Goal: Task Accomplishment & Management: Use online tool/utility

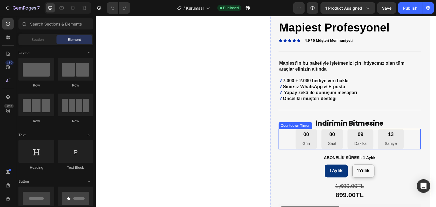
scroll to position [57, 0]
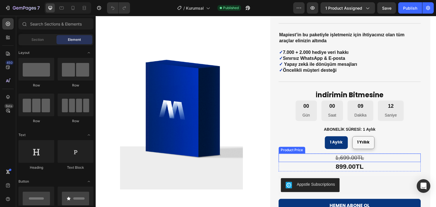
click at [356, 158] on div "1,699.00TL" at bounding box center [349, 158] width 142 height 9
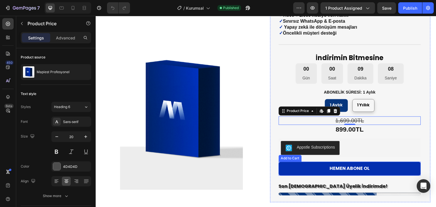
scroll to position [85, 0]
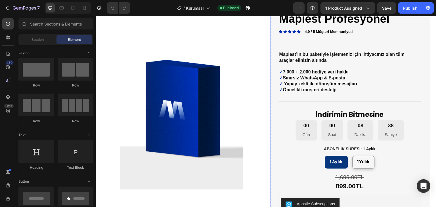
scroll to position [57, 0]
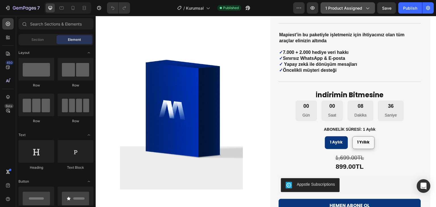
click at [356, 6] on span "1 product assigned" at bounding box center [343, 8] width 37 height 6
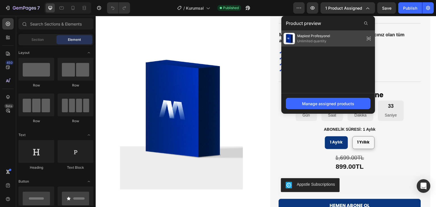
click at [369, 38] on icon at bounding box center [368, 39] width 8 height 8
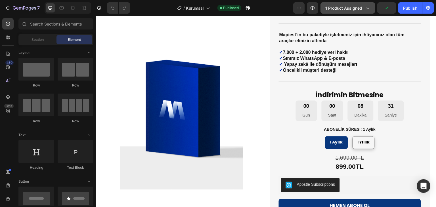
click at [344, 9] on span "1 product assigned" at bounding box center [343, 8] width 37 height 6
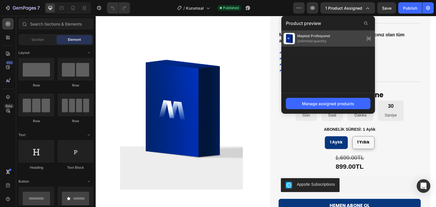
click at [313, 40] on span "Unlimited quantity" at bounding box center [313, 41] width 33 height 5
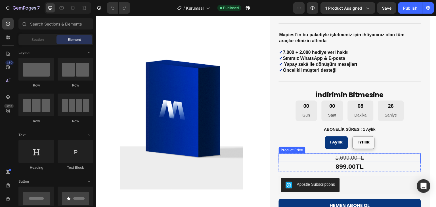
click at [354, 157] on div "1,699.00TL" at bounding box center [349, 158] width 142 height 9
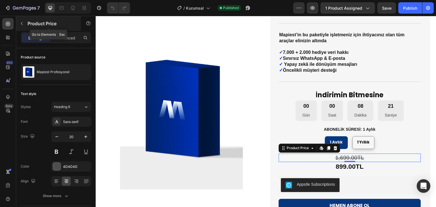
click at [24, 24] on icon "button" at bounding box center [22, 23] width 5 height 5
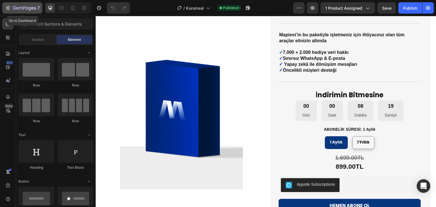
click at [11, 5] on div "7" at bounding box center [22, 8] width 35 height 7
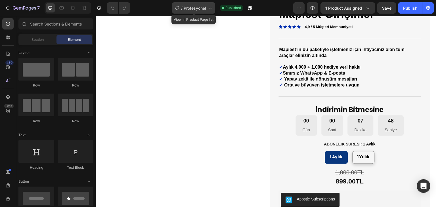
scroll to position [28, 0]
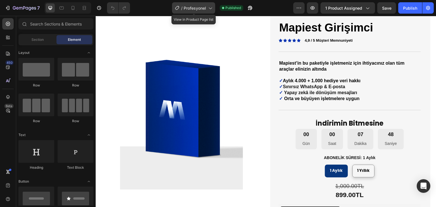
click at [198, 6] on span "Profesyonel" at bounding box center [194, 8] width 22 height 6
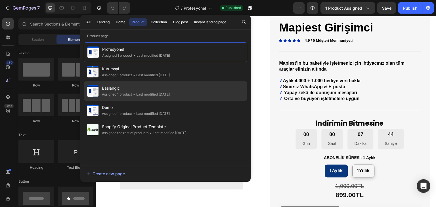
click at [122, 92] on div "Assigned 1 product" at bounding box center [117, 95] width 30 height 6
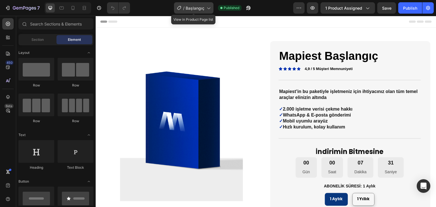
click at [203, 7] on span "Başlangıç" at bounding box center [194, 8] width 19 height 6
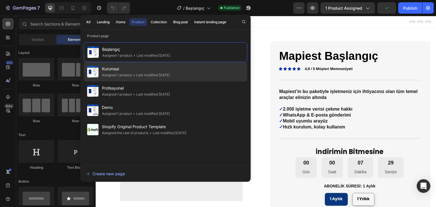
click at [131, 69] on span "Kurumsal" at bounding box center [136, 68] width 68 height 7
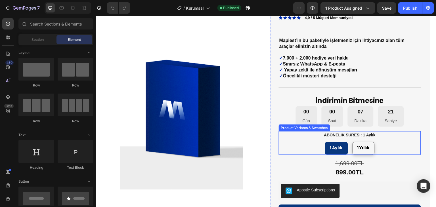
scroll to position [57, 0]
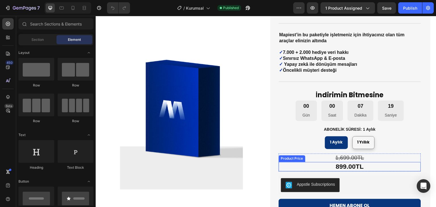
click at [316, 166] on div "899.00TL" at bounding box center [349, 167] width 142 height 10
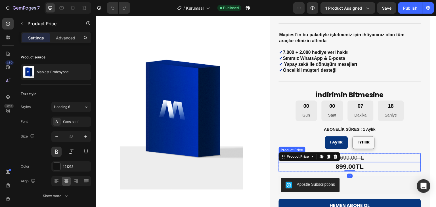
click at [358, 158] on div "1,699.00TL" at bounding box center [349, 158] width 142 height 9
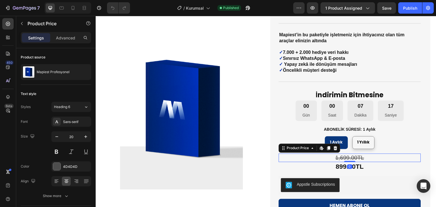
click at [358, 158] on div "1,699.00TL" at bounding box center [349, 158] width 142 height 9
click at [21, 22] on icon "button" at bounding box center [22, 23] width 5 height 5
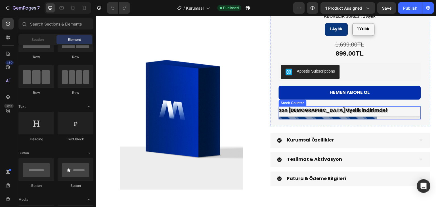
scroll to position [142, 0]
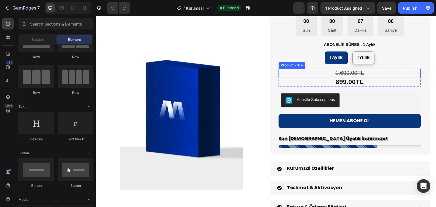
click at [377, 74] on div "1,699.00TL" at bounding box center [349, 73] width 142 height 9
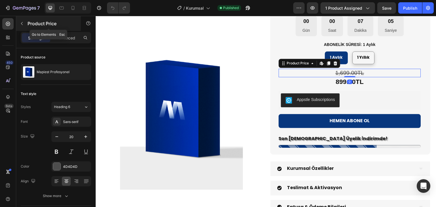
click at [23, 25] on icon "button" at bounding box center [22, 23] width 5 height 5
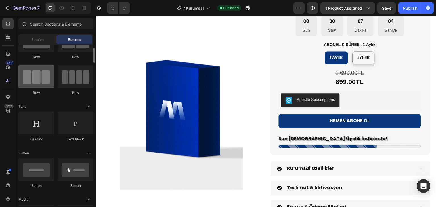
scroll to position [0, 0]
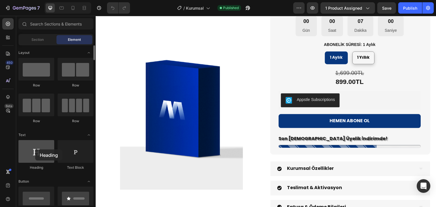
drag, startPoint x: 34, startPoint y: 155, endPoint x: 35, endPoint y: 149, distance: 6.1
click at [35, 149] on div at bounding box center [36, 151] width 36 height 23
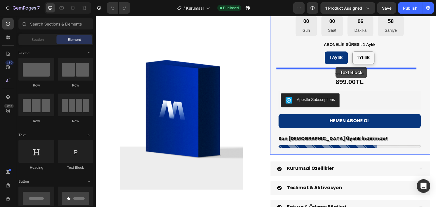
drag, startPoint x: 301, startPoint y: 98, endPoint x: 335, endPoint y: 67, distance: 46.6
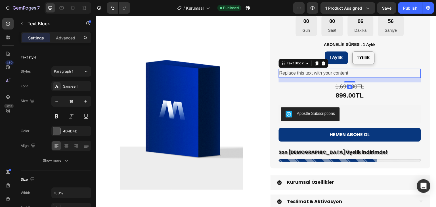
click at [340, 72] on div "Replace this text with your content" at bounding box center [349, 73] width 142 height 9
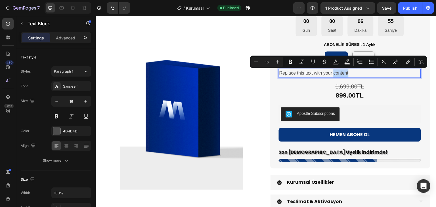
click at [340, 72] on p "Replace this text with your content" at bounding box center [349, 73] width 141 height 8
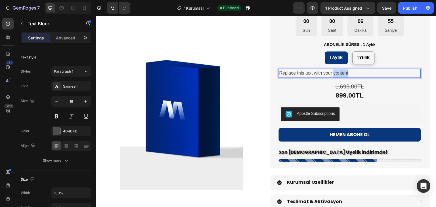
click at [340, 72] on p "Replace this text with your content" at bounding box center [349, 73] width 141 height 8
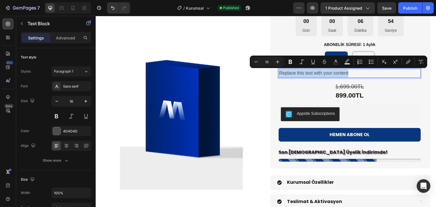
click at [340, 72] on p "Replace this text with your content" at bounding box center [349, 73] width 141 height 8
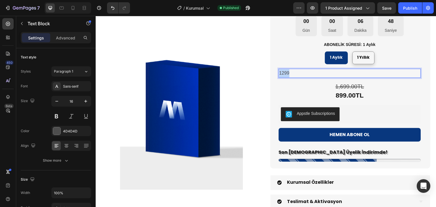
drag, startPoint x: 290, startPoint y: 72, endPoint x: 273, endPoint y: 74, distance: 16.8
click at [273, 74] on div "Mapiest Profesyonel Product Title Icon Icon Icon Icon Icon Icon List 4,9 / 5 Mü…" at bounding box center [350, 33] width 160 height 269
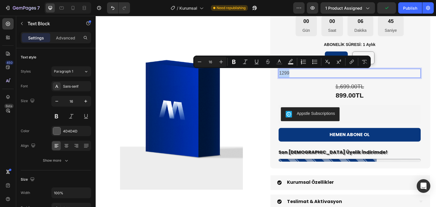
click at [292, 72] on p "1299" at bounding box center [349, 73] width 141 height 8
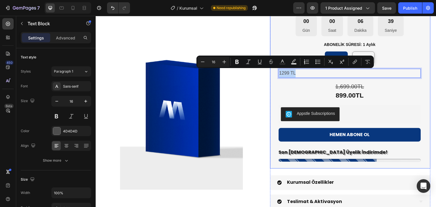
drag, startPoint x: 299, startPoint y: 74, endPoint x: 275, endPoint y: 75, distance: 23.3
click at [275, 75] on div "Mapiest Profesyonel Product Title Icon Icon Icon Icon Icon Icon List 4,9 / 5 Mü…" at bounding box center [350, 33] width 160 height 269
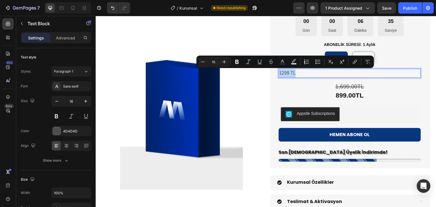
click at [299, 73] on p "1299 TL" at bounding box center [349, 73] width 141 height 8
drag, startPoint x: 293, startPoint y: 73, endPoint x: 277, endPoint y: 73, distance: 16.2
click at [279, 73] on p "1299 TL Yerine" at bounding box center [349, 73] width 141 height 8
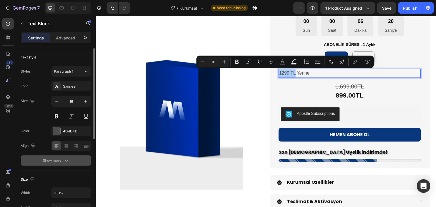
click at [61, 161] on div "Show more" at bounding box center [56, 161] width 26 height 6
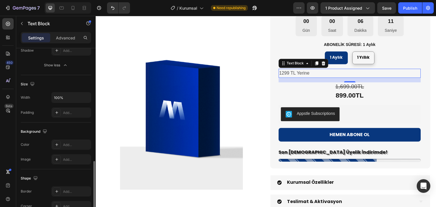
scroll to position [227, 0]
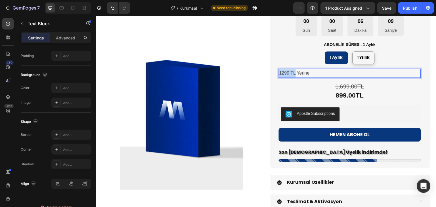
drag, startPoint x: 293, startPoint y: 73, endPoint x: 277, endPoint y: 74, distance: 16.2
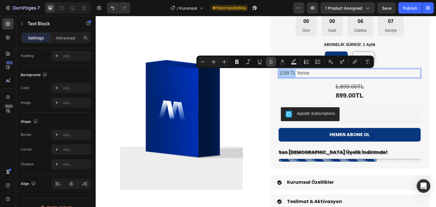
click at [271, 63] on icon "Editor contextual toolbar" at bounding box center [271, 62] width 6 height 6
click at [307, 74] on p "1299 TL Yerine" at bounding box center [349, 73] width 141 height 8
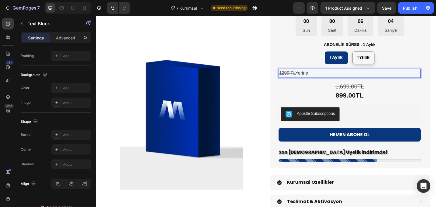
drag, startPoint x: 303, startPoint y: 73, endPoint x: 277, endPoint y: 74, distance: 25.8
click at [279, 74] on p "1299 TL Yerine" at bounding box center [349, 73] width 141 height 8
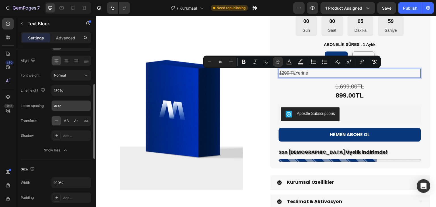
scroll to position [57, 0]
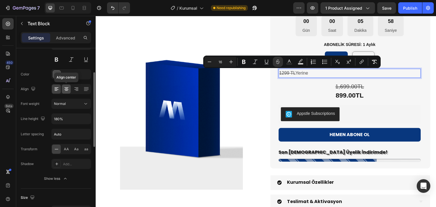
click at [67, 88] on icon at bounding box center [67, 89] width 6 height 6
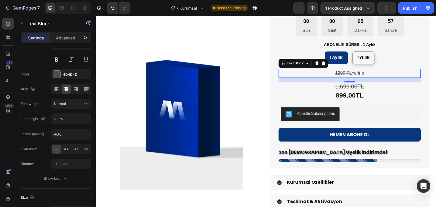
scroll to position [113, 0]
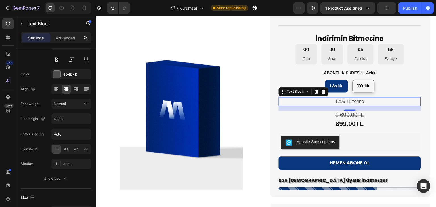
click at [354, 103] on p "1299 TL Yerine" at bounding box center [349, 102] width 141 height 8
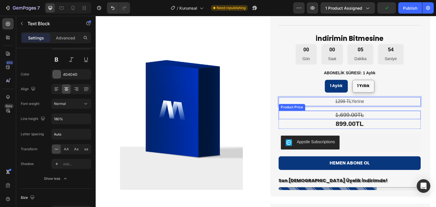
click at [350, 116] on div "1,699.00TL" at bounding box center [349, 115] width 142 height 9
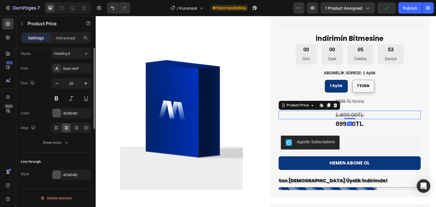
scroll to position [0, 0]
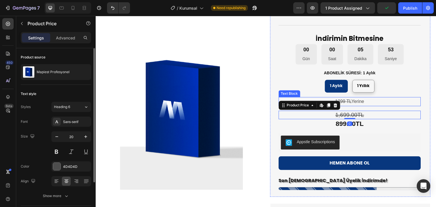
click at [364, 101] on p "1299 TL Yerine" at bounding box center [349, 102] width 141 height 8
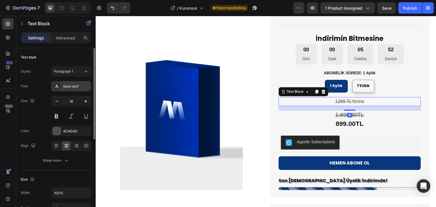
click at [78, 84] on div "Sans-serif" at bounding box center [76, 86] width 27 height 5
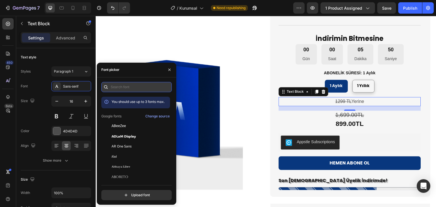
click at [119, 85] on input "text" at bounding box center [136, 87] width 70 height 10
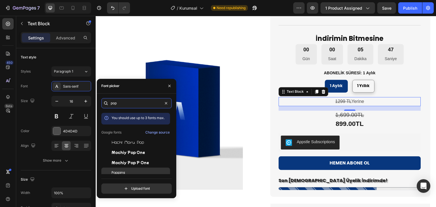
type input "pop"
click at [123, 171] on span "Poppins" at bounding box center [118, 172] width 14 height 5
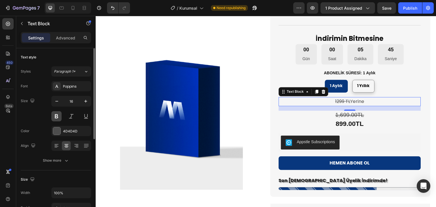
click at [58, 115] on button at bounding box center [56, 116] width 10 height 10
click at [84, 102] on icon "button" at bounding box center [86, 101] width 6 height 6
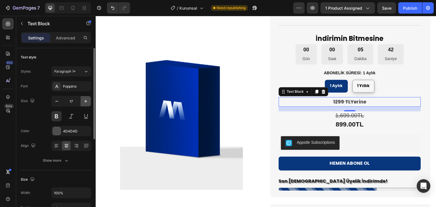
type input "18"
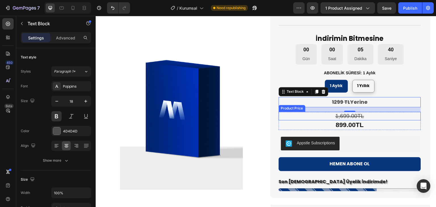
click at [355, 116] on div "1,699.00TL" at bounding box center [349, 116] width 142 height 9
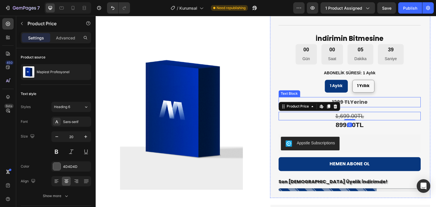
click at [364, 101] on p "1299 TL Yerine" at bounding box center [349, 102] width 141 height 9
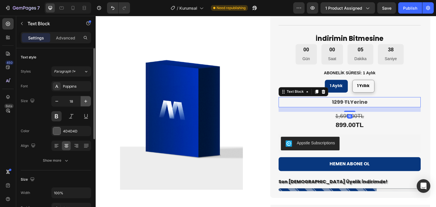
click at [86, 101] on icon "button" at bounding box center [85, 101] width 3 height 3
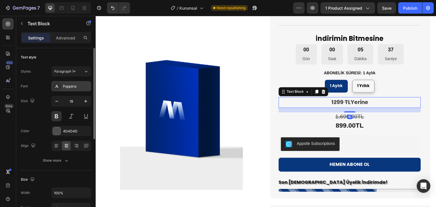
type input "20"
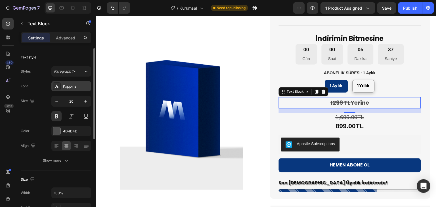
drag, startPoint x: 56, startPoint y: 115, endPoint x: 68, endPoint y: 87, distance: 30.4
click at [56, 115] on button at bounding box center [56, 116] width 10 height 10
click at [68, 86] on div "Poppins" at bounding box center [76, 86] width 27 height 5
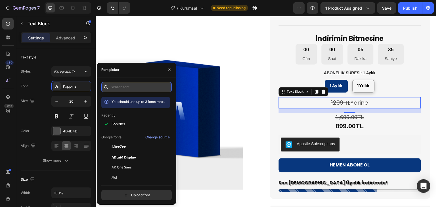
click at [131, 84] on input "text" at bounding box center [136, 87] width 70 height 10
type input "s"
click at [169, 72] on button "button" at bounding box center [169, 69] width 9 height 9
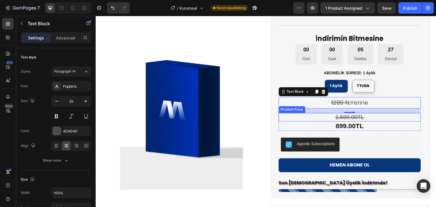
click at [372, 118] on div "1,699.00TL" at bounding box center [349, 117] width 142 height 9
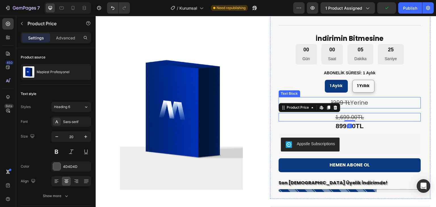
click at [365, 106] on p "1299 TL Yerine" at bounding box center [349, 103] width 141 height 10
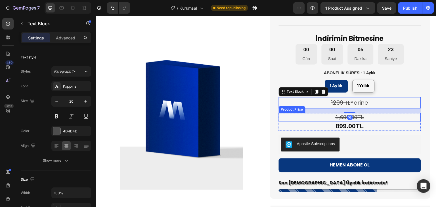
click at [364, 118] on div "1,699.00TL" at bounding box center [349, 117] width 142 height 9
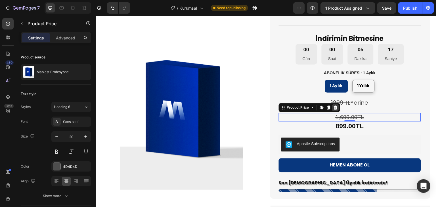
click at [333, 108] on icon at bounding box center [335, 107] width 5 height 5
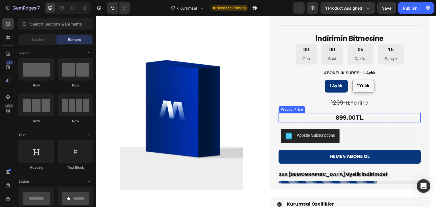
click at [327, 116] on div "899.00TL" at bounding box center [349, 118] width 142 height 10
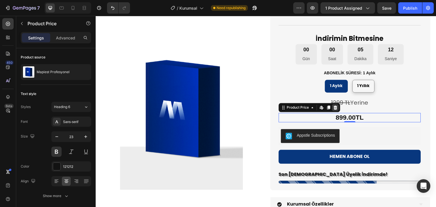
click at [333, 106] on icon at bounding box center [335, 107] width 4 height 4
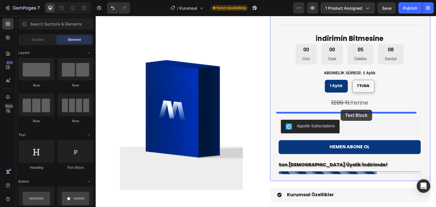
drag, startPoint x: 353, startPoint y: 122, endPoint x: 341, endPoint y: 110, distance: 17.4
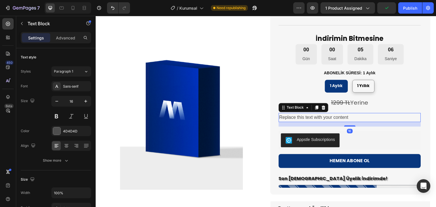
click at [338, 116] on div "Replace this text with your content" at bounding box center [349, 117] width 142 height 9
click at [338, 116] on p "Replace this text with your content" at bounding box center [349, 117] width 141 height 8
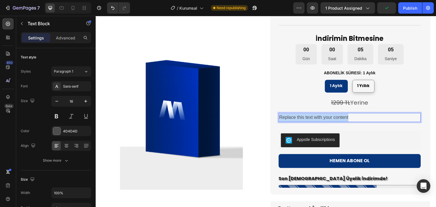
click at [338, 116] on p "Replace this text with your content" at bounding box center [349, 117] width 141 height 8
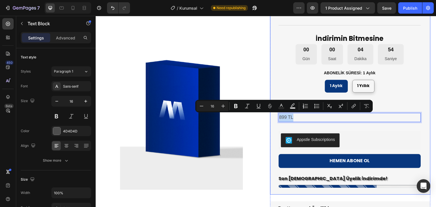
drag, startPoint x: 294, startPoint y: 117, endPoint x: 274, endPoint y: 117, distance: 19.9
click at [274, 117] on div "Mapiest Profesyonel Product Title Icon Icon Icon Icon Icon Icon List 4,9 / 5 Mü…" at bounding box center [350, 61] width 160 height 267
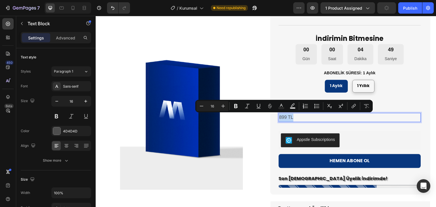
click at [357, 118] on p "899 TL" at bounding box center [349, 117] width 141 height 8
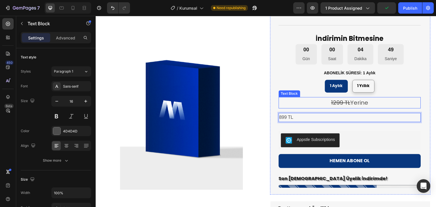
click at [382, 103] on p "1299 TL Yerine" at bounding box center [349, 103] width 141 height 10
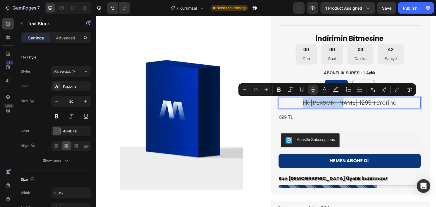
drag, startPoint x: 343, startPoint y: 103, endPoint x: 308, endPoint y: 104, distance: 35.5
click at [308, 104] on p "İlk Aya Özel 1299 TL Yerine" at bounding box center [349, 103] width 141 height 10
click at [313, 89] on icon "Editor contextual toolbar" at bounding box center [313, 90] width 6 height 6
click at [358, 104] on s "1299 TL" at bounding box center [367, 103] width 19 height 8
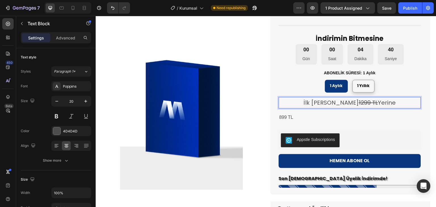
click at [383, 102] on p "İlk Aya Özel 1299 TL Yerine" at bounding box center [349, 103] width 141 height 10
drag, startPoint x: 385, startPoint y: 102, endPoint x: 306, endPoint y: 102, distance: 79.1
click at [306, 102] on p "İlk Aya Özel 1299 TL Yerine" at bounding box center [349, 103] width 141 height 10
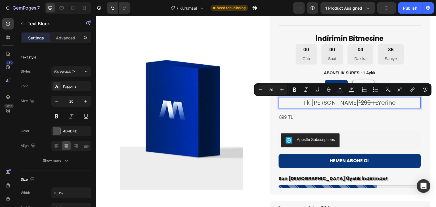
click at [358, 102] on s "1299 TL" at bounding box center [367, 103] width 19 height 8
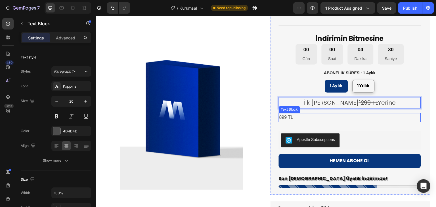
click at [290, 117] on p "899 TL" at bounding box center [349, 117] width 141 height 8
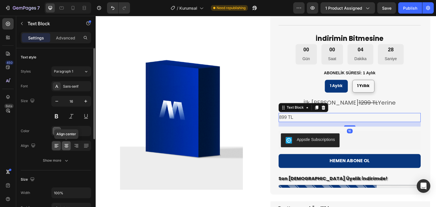
click at [66, 147] on icon at bounding box center [66, 147] width 3 height 1
click at [78, 131] on div "4D4D4D" at bounding box center [71, 131] width 16 height 5
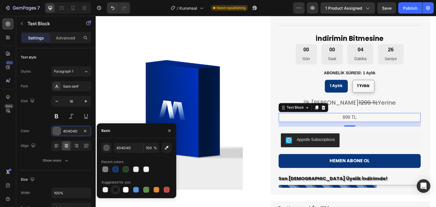
click at [115, 189] on div at bounding box center [116, 190] width 6 height 6
type input "151515"
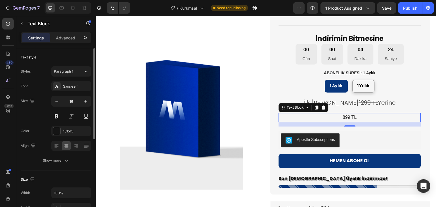
click at [46, 122] on div "Font Sans-serif Size 16 Color 151515 Align Show more" at bounding box center [56, 123] width 70 height 84
click at [84, 101] on icon "button" at bounding box center [86, 101] width 6 height 6
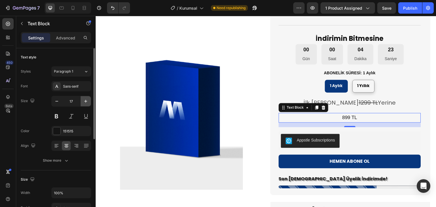
click at [84, 101] on icon "button" at bounding box center [86, 101] width 6 height 6
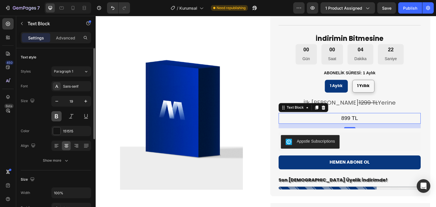
click at [59, 114] on button at bounding box center [56, 116] width 10 height 10
click at [84, 103] on icon "button" at bounding box center [86, 101] width 6 height 6
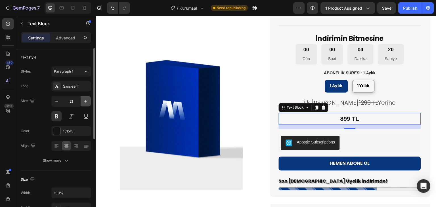
click at [84, 103] on icon "button" at bounding box center [86, 101] width 6 height 6
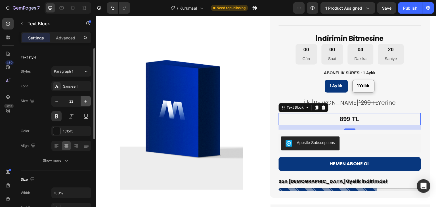
click at [84, 103] on icon "button" at bounding box center [86, 101] width 6 height 6
type input "23"
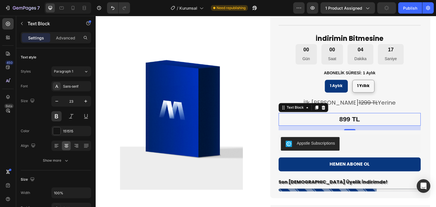
click at [347, 120] on p "899 TL" at bounding box center [349, 119] width 141 height 12
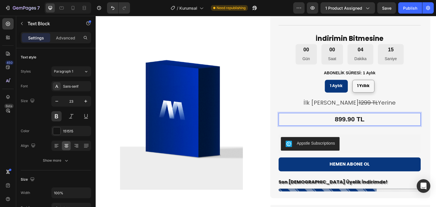
click at [354, 118] on p "899.90 TL" at bounding box center [349, 119] width 141 height 12
click at [358, 103] on s "1299 TL" at bounding box center [367, 103] width 19 height 8
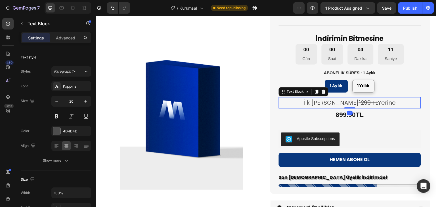
drag, startPoint x: 345, startPoint y: 112, endPoint x: 345, endPoint y: 95, distance: 17.0
click at [345, 95] on div "Mapiest Profesyonel Product Title Icon Icon Icon Icon Icon Icon List 4,9 / 5 Mü…" at bounding box center [349, 61] width 142 height 252
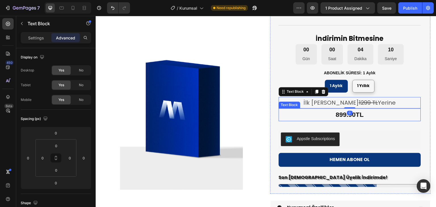
click at [369, 112] on p "899.90TL" at bounding box center [349, 115] width 141 height 12
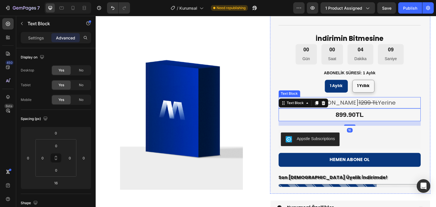
click at [358, 105] on s "1299 TL" at bounding box center [367, 103] width 19 height 8
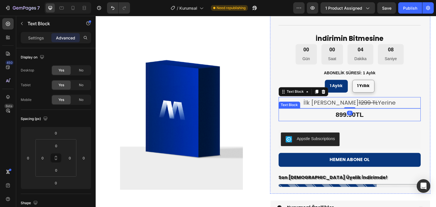
click at [351, 117] on p "899.90TL" at bounding box center [349, 115] width 141 height 12
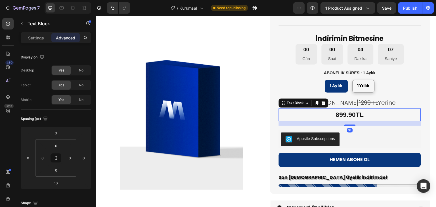
click at [347, 123] on div "16" at bounding box center [349, 123] width 142 height 5
click at [345, 124] on div at bounding box center [349, 125] width 11 height 2
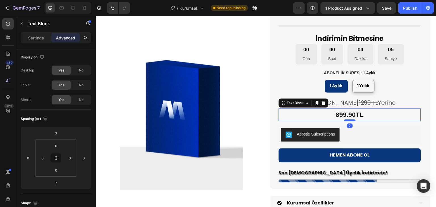
click at [346, 120] on div at bounding box center [349, 120] width 11 height 2
type input "0"
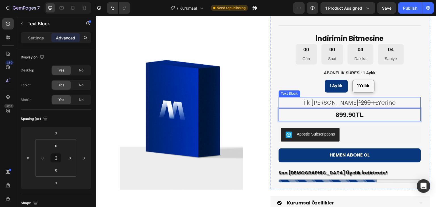
click at [377, 100] on p "İlk Aya Özel 1299 TL Yerine" at bounding box center [349, 103] width 141 height 10
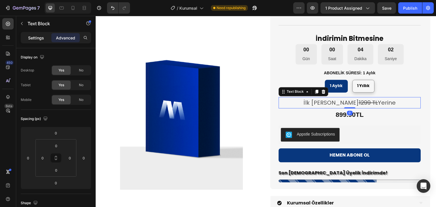
click at [32, 37] on p "Settings" at bounding box center [36, 38] width 16 height 6
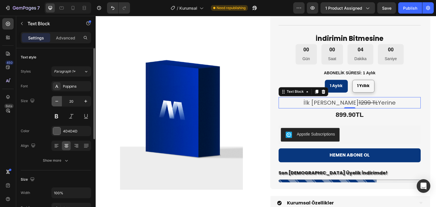
click at [57, 102] on icon "button" at bounding box center [57, 101] width 6 height 6
type input "19"
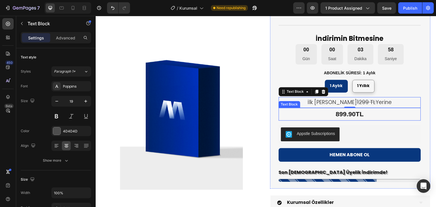
click at [358, 113] on p "899.90TL" at bounding box center [349, 114] width 141 height 12
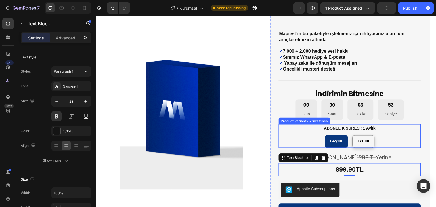
scroll to position [57, 0]
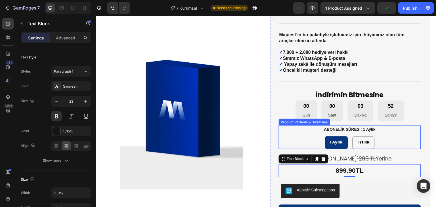
click at [364, 143] on span "1 Yıllık" at bounding box center [363, 142] width 12 height 6
click at [363, 136] on input "1 Yıllık 1 Yıllık 1 Yıllık" at bounding box center [363, 136] width 0 height 0
radio input "true"
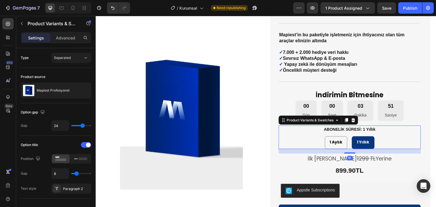
click at [333, 142] on span "1 Aylık" at bounding box center [335, 142] width 13 height 6
click at [336, 136] on input "1 Aylık 1 Aylık 1 Aylık" at bounding box center [336, 136] width 0 height 0
radio input "true"
click at [360, 144] on span "1 Yıllık" at bounding box center [363, 142] width 12 height 6
click at [363, 136] on input "1 Yıllık 1 Yıllık 1 Yıllık" at bounding box center [363, 136] width 0 height 0
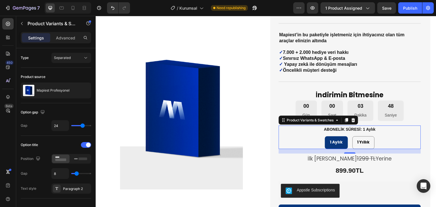
radio input "true"
click at [333, 142] on span "1 Aylık" at bounding box center [335, 142] width 13 height 6
click at [336, 136] on input "1 Aylık 1 Aylık 1 Aylık" at bounding box center [336, 136] width 0 height 0
radio input "true"
click at [339, 160] on p "İlk Aya Özel 1299 TL Yerine" at bounding box center [349, 159] width 141 height 10
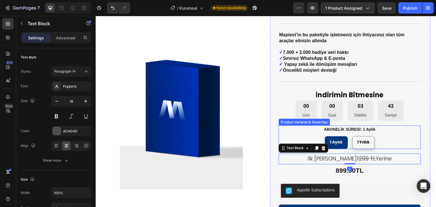
click at [375, 145] on div "1 Aylık 1 Aylık 1 Aylık 1 Yıllık 1 Yıllık 1 Yıllık" at bounding box center [349, 142] width 142 height 13
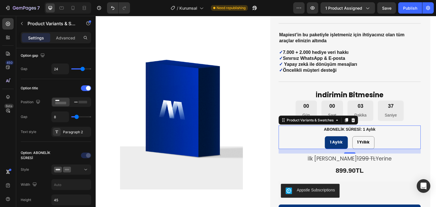
click at [363, 143] on span "1 Yıllık" at bounding box center [363, 142] width 12 height 6
click at [363, 136] on input "1 Yıllık 1 Yıllık 1 Yıllık" at bounding box center [363, 136] width 0 height 0
radio input "true"
click at [335, 143] on span "1 Aylık" at bounding box center [335, 142] width 13 height 6
click at [336, 136] on input "1 Aylık 1 Aylık 1 Aylık" at bounding box center [336, 136] width 0 height 0
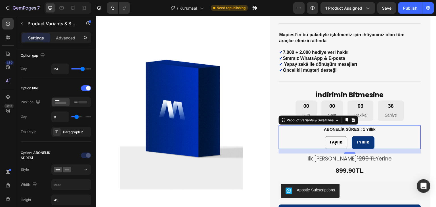
radio input "true"
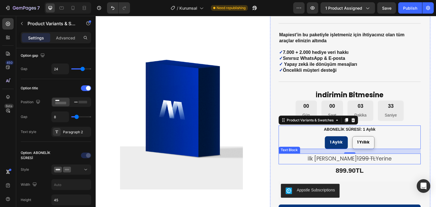
scroll to position [85, 0]
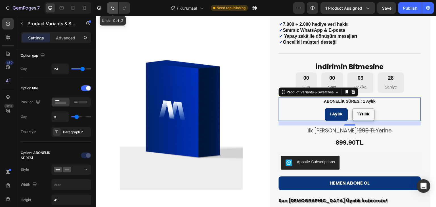
click at [116, 8] on button "Undo/Redo" at bounding box center [112, 7] width 11 height 11
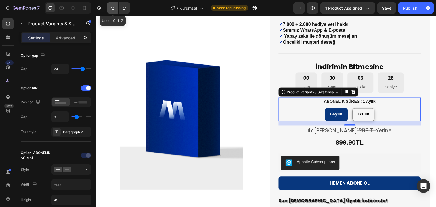
click at [116, 8] on button "Undo/Redo" at bounding box center [112, 7] width 11 height 11
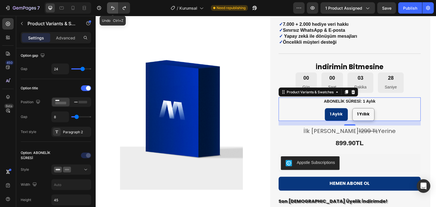
click at [116, 8] on button "Undo/Redo" at bounding box center [112, 7] width 11 height 11
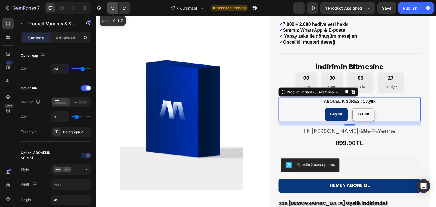
click at [116, 8] on button "Undo/Redo" at bounding box center [112, 7] width 11 height 11
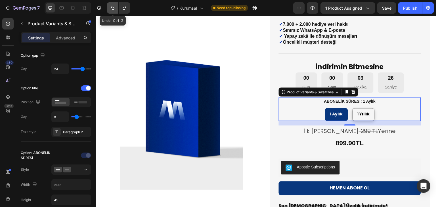
click at [116, 8] on button "Undo/Redo" at bounding box center [112, 7] width 11 height 11
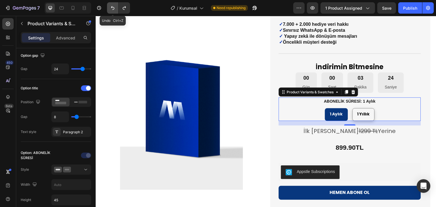
click at [116, 8] on button "Undo/Redo" at bounding box center [112, 7] width 11 height 11
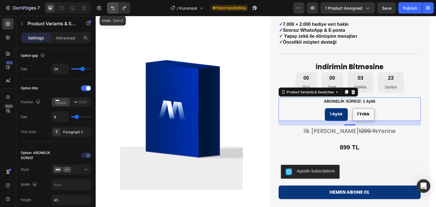
click at [116, 8] on button "Undo/Redo" at bounding box center [112, 7] width 11 height 11
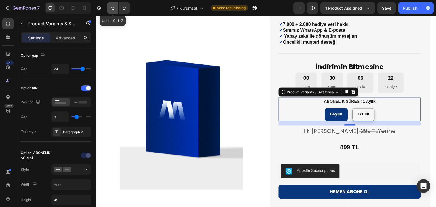
click at [116, 8] on button "Undo/Redo" at bounding box center [112, 7] width 11 height 11
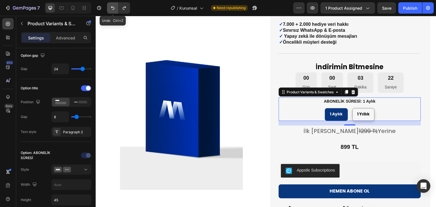
click at [116, 8] on button "Undo/Redo" at bounding box center [112, 7] width 11 height 11
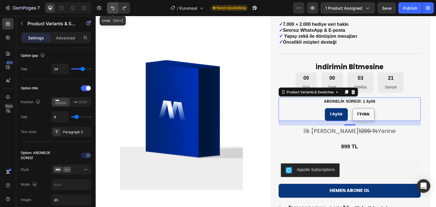
click at [116, 8] on button "Undo/Redo" at bounding box center [112, 7] width 11 height 11
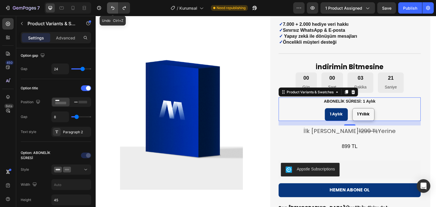
click at [116, 8] on button "Undo/Redo" at bounding box center [112, 7] width 11 height 11
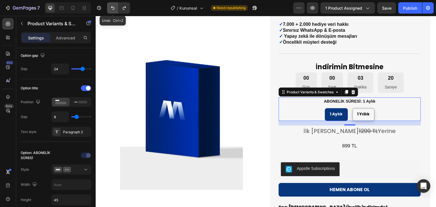
click at [116, 8] on button "Undo/Redo" at bounding box center [112, 7] width 11 height 11
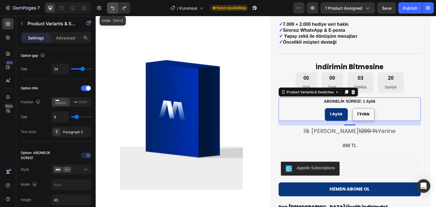
click at [116, 8] on button "Undo/Redo" at bounding box center [112, 7] width 11 height 11
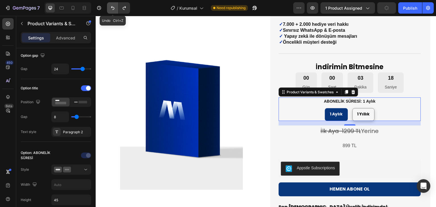
click at [116, 8] on button "Undo/Redo" at bounding box center [112, 7] width 11 height 11
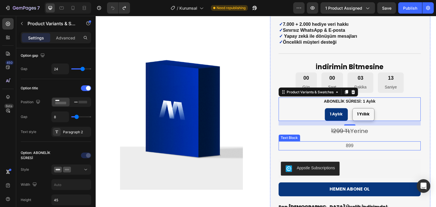
click at [349, 145] on p "899" at bounding box center [349, 146] width 141 height 8
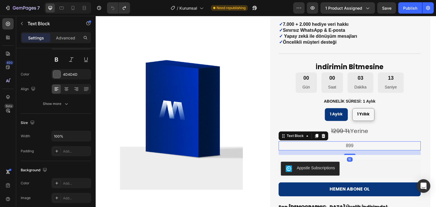
scroll to position [0, 0]
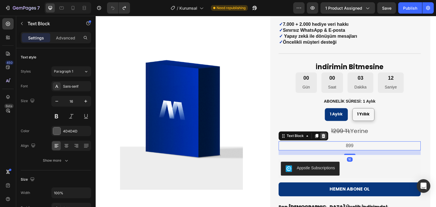
click at [322, 136] on icon at bounding box center [323, 136] width 5 height 5
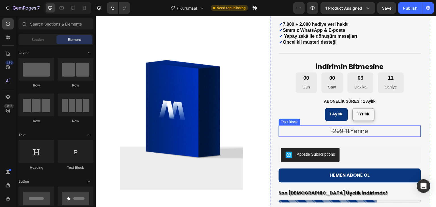
click at [346, 133] on p "1299 TL Yerine" at bounding box center [349, 131] width 141 height 10
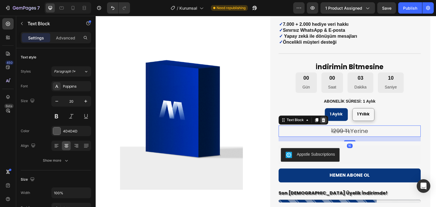
click at [322, 120] on icon at bounding box center [324, 120] width 4 height 4
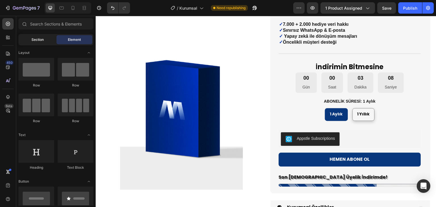
click at [33, 43] on div "Section" at bounding box center [38, 39] width 36 height 9
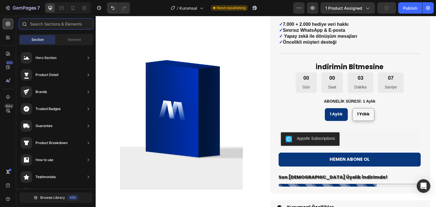
click at [38, 21] on input "text" at bounding box center [55, 23] width 75 height 11
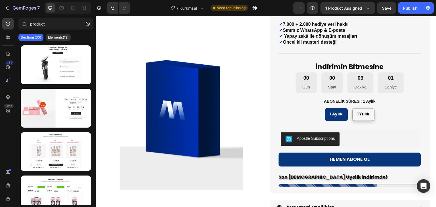
click at [51, 41] on div "Sections(30) Elements(19)" at bounding box center [55, 37] width 79 height 11
click at [50, 40] on div "Elements(19)" at bounding box center [58, 37] width 25 height 7
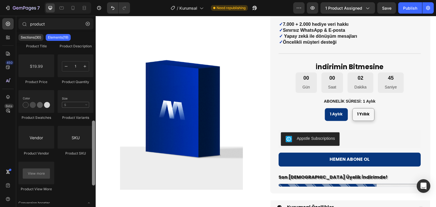
scroll to position [184, 0]
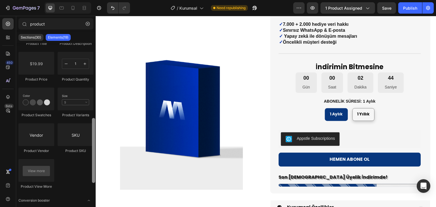
drag, startPoint x: 93, startPoint y: 109, endPoint x: 93, endPoint y: 147, distance: 37.7
click at [93, 147] on div at bounding box center [93, 150] width 3 height 65
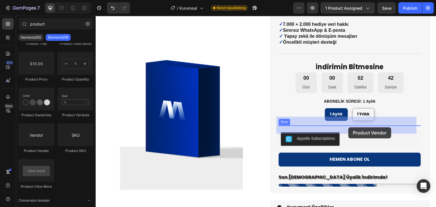
drag, startPoint x: 129, startPoint y: 153, endPoint x: 348, endPoint y: 127, distance: 221.0
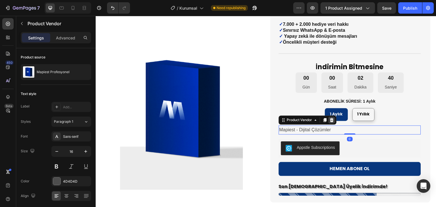
click at [330, 121] on icon at bounding box center [332, 120] width 4 height 4
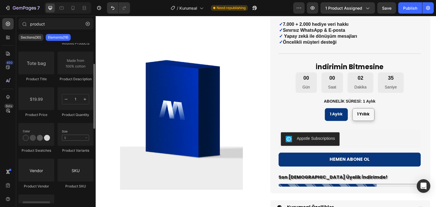
scroll to position [120, 0]
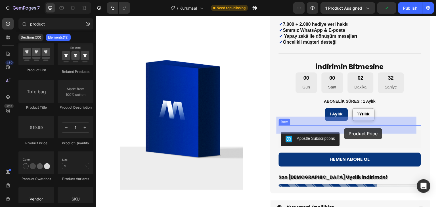
drag, startPoint x: 131, startPoint y: 144, endPoint x: 344, endPoint y: 128, distance: 213.5
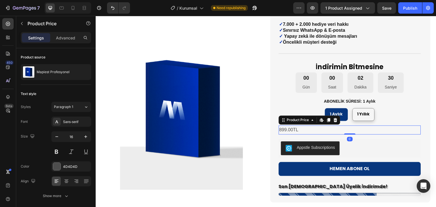
click at [326, 130] on div "899.00TL" at bounding box center [349, 129] width 142 height 9
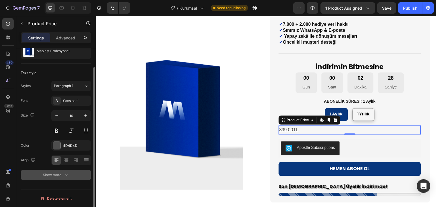
click at [59, 173] on div "Show more" at bounding box center [56, 175] width 26 height 6
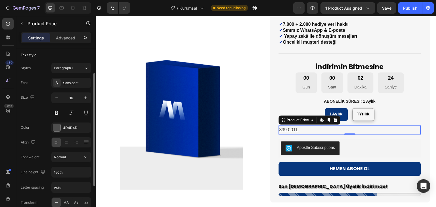
scroll to position [10, 0]
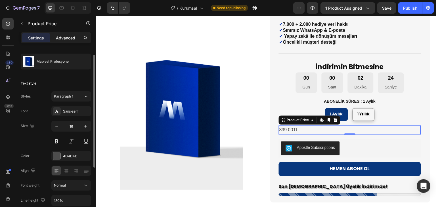
click at [64, 38] on p "Advanced" at bounding box center [65, 38] width 19 height 6
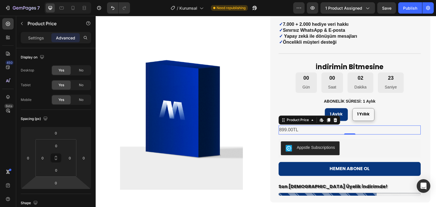
scroll to position [142, 0]
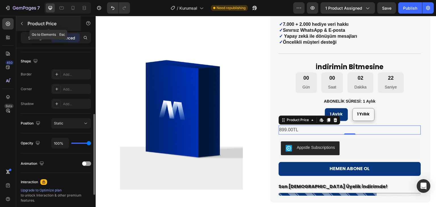
click at [23, 26] on icon "button" at bounding box center [22, 23] width 5 height 5
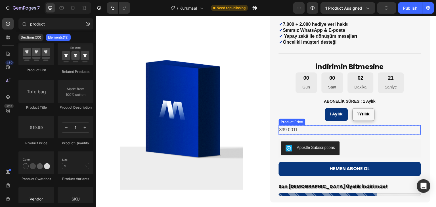
click at [311, 131] on div "899.00TL" at bounding box center [349, 129] width 142 height 9
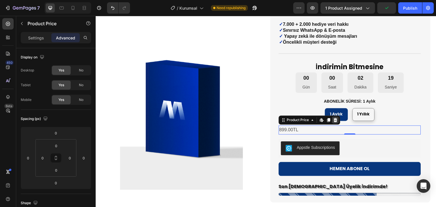
click at [334, 120] on icon at bounding box center [335, 120] width 4 height 4
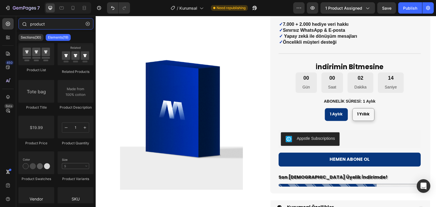
drag, startPoint x: 78, startPoint y: 24, endPoint x: 23, endPoint y: 22, distance: 55.6
click at [23, 22] on div "product" at bounding box center [55, 25] width 79 height 14
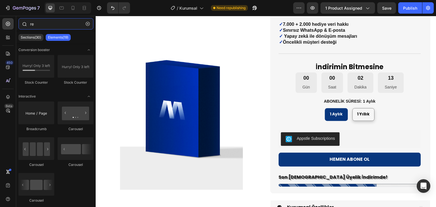
scroll to position [0, 0]
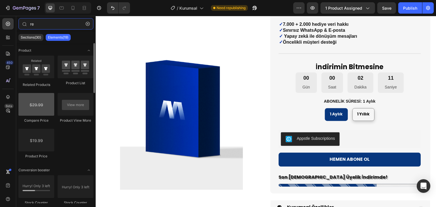
type input "re"
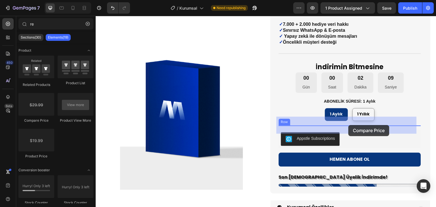
drag, startPoint x: 128, startPoint y: 124, endPoint x: 348, endPoint y: 125, distance: 219.7
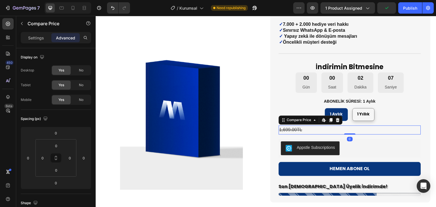
click at [295, 130] on div "1,699.00TL" at bounding box center [349, 129] width 142 height 9
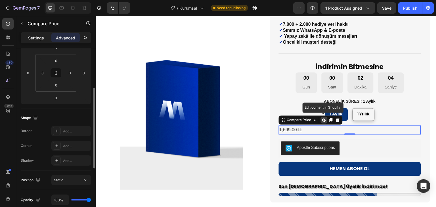
click at [31, 36] on p "Settings" at bounding box center [36, 38] width 16 height 6
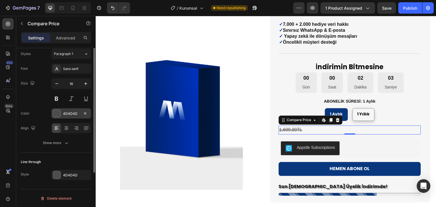
scroll to position [25, 0]
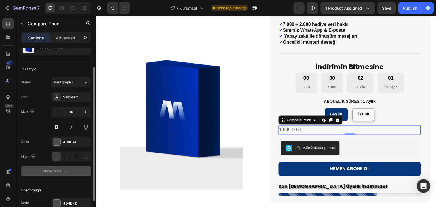
click at [62, 169] on div "Show more" at bounding box center [56, 171] width 26 height 6
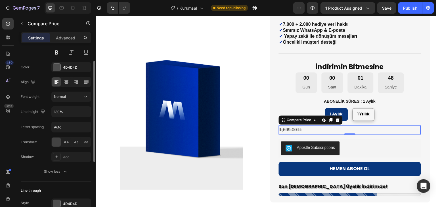
scroll to position [71, 0]
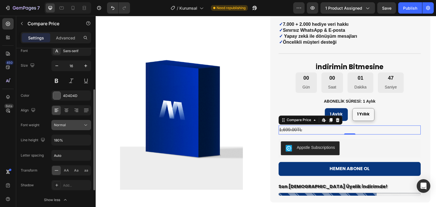
click at [67, 125] on div "Normal" at bounding box center [68, 124] width 29 height 5
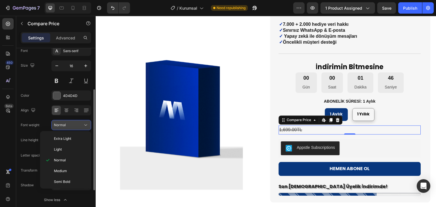
click at [67, 125] on div "Normal" at bounding box center [68, 124] width 29 height 5
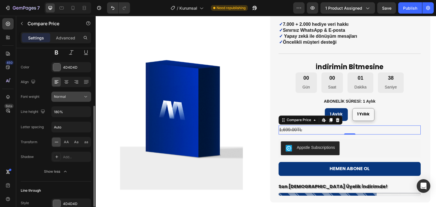
scroll to position [128, 0]
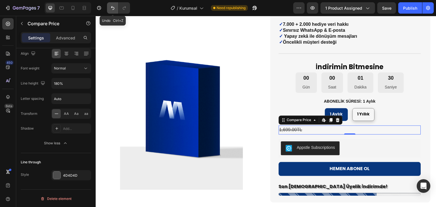
click at [113, 10] on icon "Undo/Redo" at bounding box center [113, 8] width 6 height 6
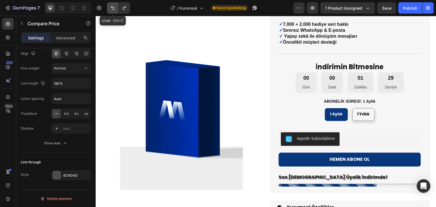
click at [113, 10] on icon "Undo/Redo" at bounding box center [113, 8] width 6 height 6
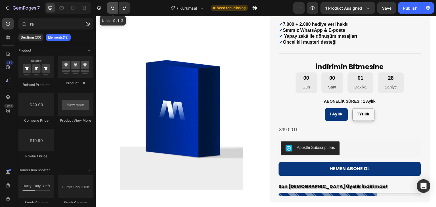
click at [113, 10] on icon "Undo/Redo" at bounding box center [113, 8] width 6 height 6
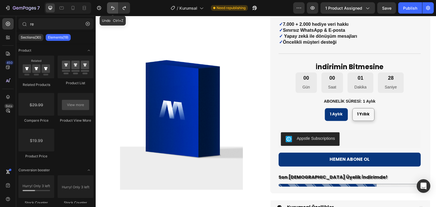
click at [113, 10] on icon "Undo/Redo" at bounding box center [113, 8] width 6 height 6
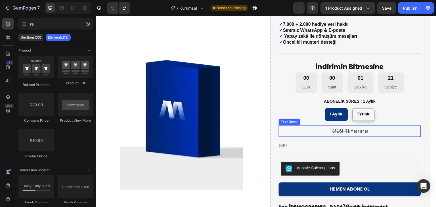
click at [364, 129] on p "1299 TL Yerine" at bounding box center [349, 131] width 141 height 10
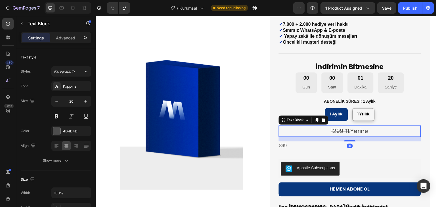
click at [322, 121] on icon at bounding box center [324, 120] width 4 height 4
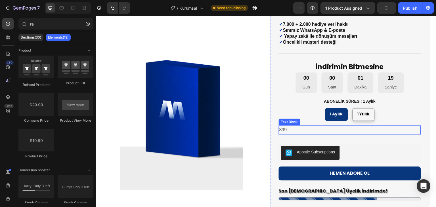
click at [317, 129] on p "899" at bounding box center [349, 130] width 141 height 8
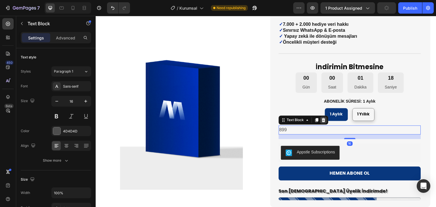
click at [322, 121] on icon at bounding box center [324, 120] width 4 height 4
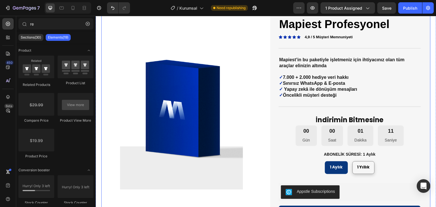
scroll to position [85, 0]
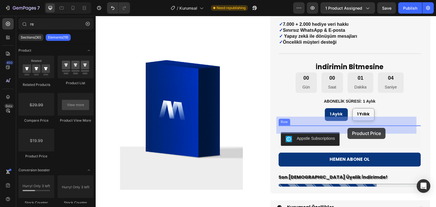
drag, startPoint x: 133, startPoint y: 157, endPoint x: 347, endPoint y: 128, distance: 216.6
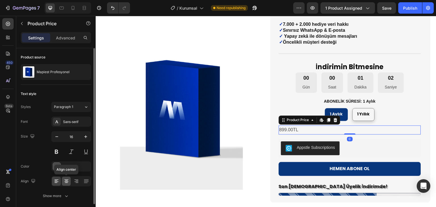
click at [67, 181] on icon at bounding box center [66, 181] width 3 height 1
click at [85, 141] on button "button" at bounding box center [86, 137] width 10 height 10
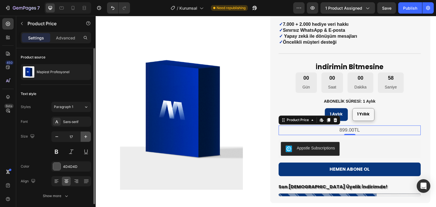
click at [85, 141] on button "button" at bounding box center [86, 137] width 10 height 10
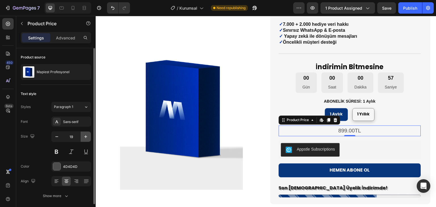
click at [85, 141] on button "button" at bounding box center [86, 137] width 10 height 10
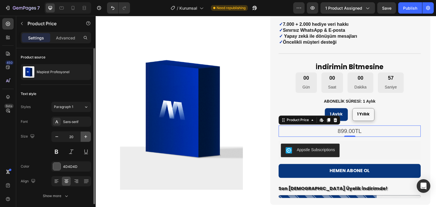
click at [85, 141] on button "button" at bounding box center [86, 137] width 10 height 10
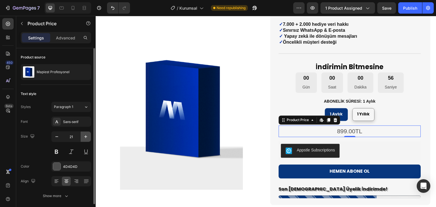
click at [85, 141] on button "button" at bounding box center [86, 137] width 10 height 10
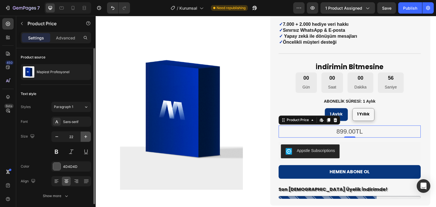
click at [85, 141] on button "button" at bounding box center [86, 137] width 10 height 10
type input "23"
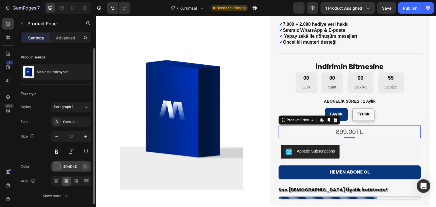
click at [84, 166] on icon "button" at bounding box center [85, 166] width 5 height 5
click at [78, 166] on div "Add..." at bounding box center [76, 166] width 27 height 5
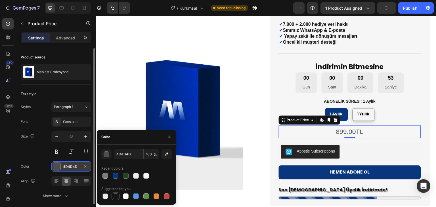
click at [117, 194] on div at bounding box center [116, 196] width 6 height 6
type input "151515"
click at [41, 156] on div "Size 23" at bounding box center [56, 144] width 70 height 26
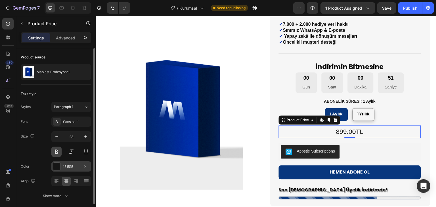
click at [58, 152] on button at bounding box center [56, 152] width 10 height 10
drag, startPoint x: 346, startPoint y: 138, endPoint x: 343, endPoint y: 126, distance: 11.7
click at [347, 133] on div "899.00TL Product Price Edit content in Shopify 0 Product Price Edit content in …" at bounding box center [349, 131] width 142 height 13
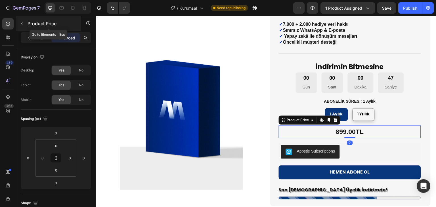
click at [25, 22] on button "button" at bounding box center [21, 23] width 9 height 9
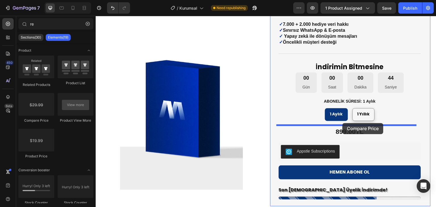
drag, startPoint x: 189, startPoint y: 130, endPoint x: 342, endPoint y: 123, distance: 153.0
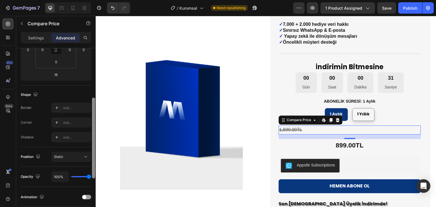
scroll to position [108, 0]
drag, startPoint x: 93, startPoint y: 145, endPoint x: 91, endPoint y: 143, distance: 3.1
click at [91, 143] on div at bounding box center [93, 135] width 4 height 175
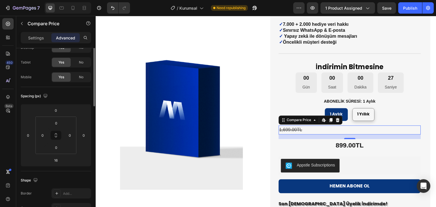
scroll to position [0, 0]
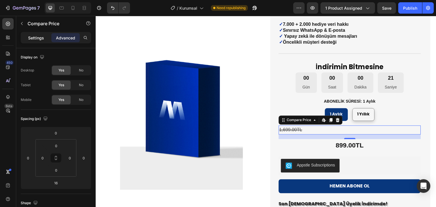
click at [36, 35] on p "Settings" at bounding box center [36, 38] width 16 height 6
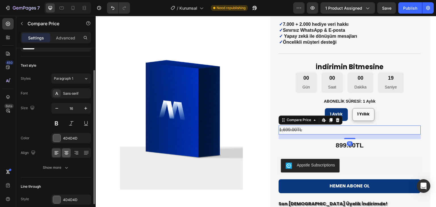
scroll to position [53, 0]
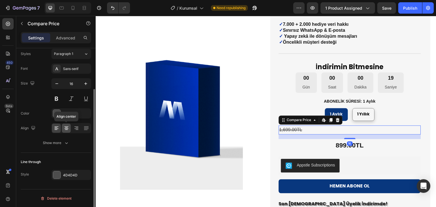
click at [66, 131] on div at bounding box center [66, 128] width 9 height 9
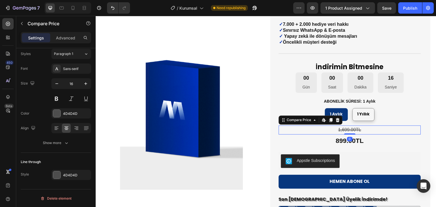
drag, startPoint x: 347, startPoint y: 138, endPoint x: 350, endPoint y: 129, distance: 9.6
click at [350, 129] on div "1,699.00TL Compare Price Edit content in Shopify 0 Compare Price Edit content i…" at bounding box center [349, 129] width 142 height 9
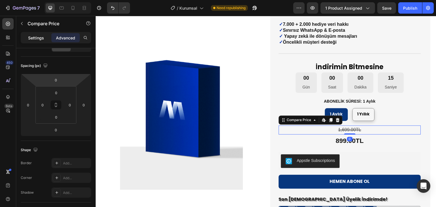
click at [33, 33] on div "Settings" at bounding box center [36, 37] width 28 height 9
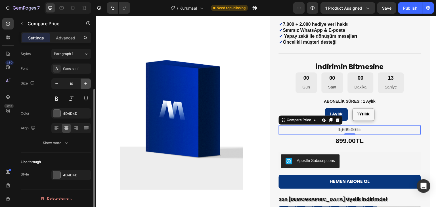
click at [85, 85] on icon "button" at bounding box center [86, 84] width 6 height 6
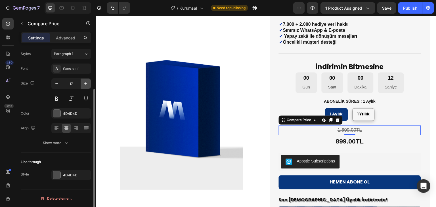
click at [85, 85] on icon "button" at bounding box center [86, 84] width 6 height 6
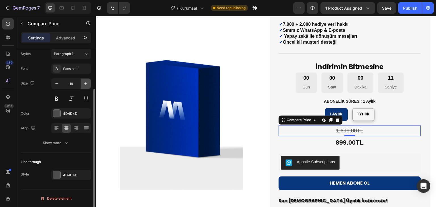
click at [85, 85] on icon "button" at bounding box center [86, 84] width 6 height 6
type input "20"
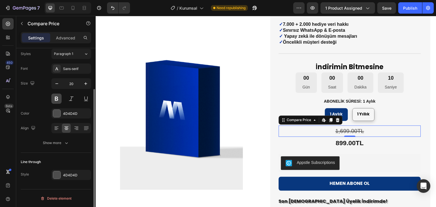
click at [57, 98] on button at bounding box center [56, 99] width 10 height 10
drag, startPoint x: 343, startPoint y: 136, endPoint x: 346, endPoint y: 123, distance: 12.5
click at [343, 129] on div "1,699.00TL Compare Price Edit content in Shopify 0 Compare Price Edit content i…" at bounding box center [349, 130] width 142 height 11
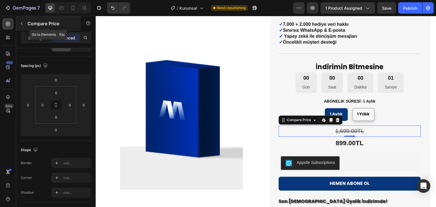
click at [23, 25] on icon "button" at bounding box center [22, 23] width 5 height 5
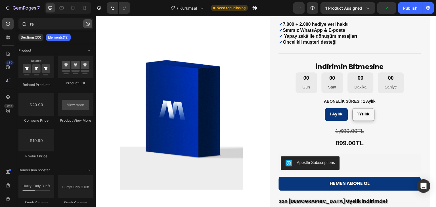
click at [88, 25] on icon "button" at bounding box center [88, 24] width 4 height 4
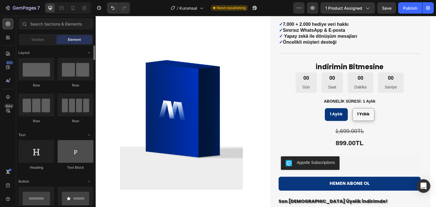
scroll to position [28, 0]
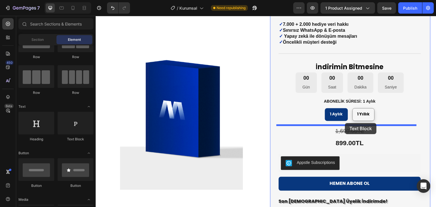
drag, startPoint x: 184, startPoint y: 142, endPoint x: 345, endPoint y: 123, distance: 162.1
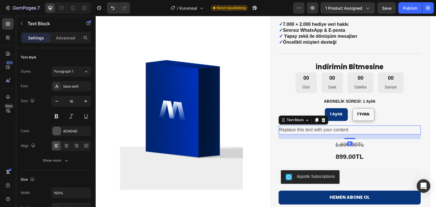
click at [335, 128] on div "Replace this text with your content" at bounding box center [349, 129] width 142 height 9
click at [335, 128] on p "Replace this text with your content" at bounding box center [349, 130] width 141 height 8
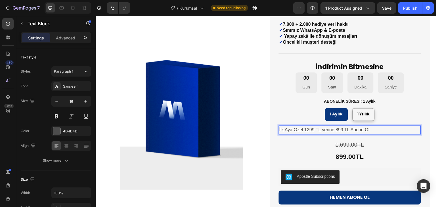
click at [358, 128] on p "İlk Aya Özel 1299 TL yerine 899 TL Abone Ol" at bounding box center [349, 130] width 141 height 8
copy p "İlk Aya Özel 1299 TL yerine 899 TL Abone Ol"
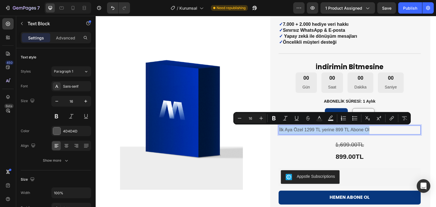
click at [307, 132] on p "İlk Aya Özel 1299 TL yerine 899 TL Abone Ol" at bounding box center [349, 130] width 141 height 8
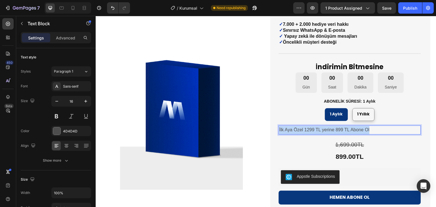
click at [307, 132] on p "İlk Aya Özel 1299 TL yerine 899 TL Abone Ol" at bounding box center [349, 130] width 141 height 8
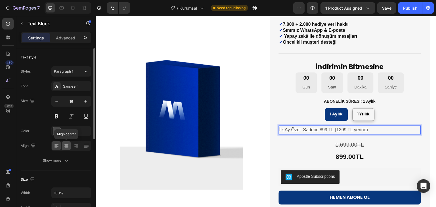
click at [69, 147] on div at bounding box center [66, 145] width 9 height 9
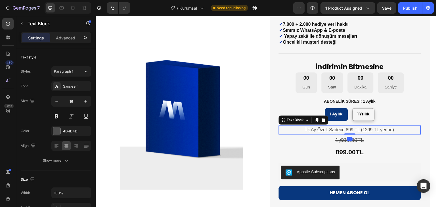
drag, startPoint x: 344, startPoint y: 138, endPoint x: 349, endPoint y: 131, distance: 8.6
click at [349, 131] on div "İlk Ay Özel: Sadece 899 TL (1299 TL yerine) Text Block 0" at bounding box center [349, 129] width 142 height 9
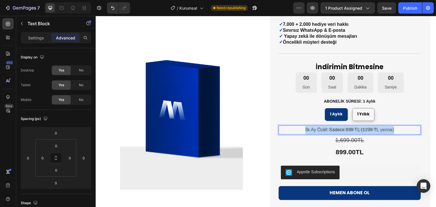
drag, startPoint x: 359, startPoint y: 130, endPoint x: 373, endPoint y: 129, distance: 14.2
click at [373, 129] on div "İlk Ay Özel: Sadece 899 TL (1299 TL yerine)" at bounding box center [349, 129] width 142 height 9
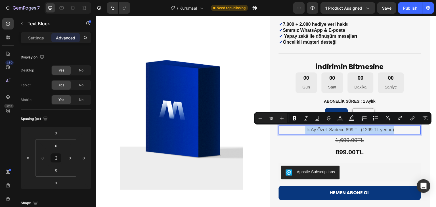
click at [375, 130] on p "İlk Ay Özel: Sadece 899 TL (1299 TL yerine)" at bounding box center [349, 130] width 141 height 8
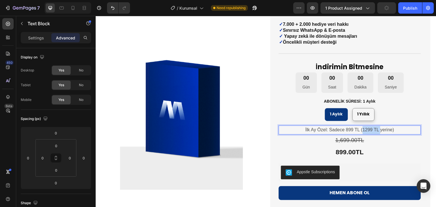
drag, startPoint x: 376, startPoint y: 130, endPoint x: 359, endPoint y: 130, distance: 17.0
click at [359, 130] on p "İlk Ay Özel: Sadece 899 TL (1299 TL yerine)" at bounding box center [349, 130] width 141 height 8
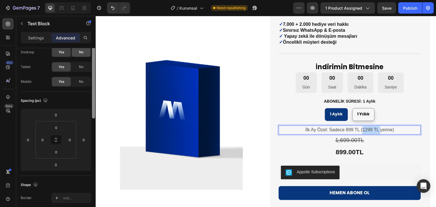
scroll to position [0, 0]
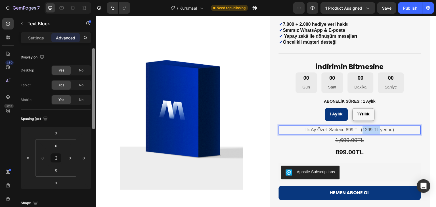
drag, startPoint x: 94, startPoint y: 131, endPoint x: 90, endPoint y: 60, distance: 70.7
click at [90, 61] on div "Display on Desktop Yes No Tablet Yes No Mobile Yes No Spacing (px) 0 0 0 0 0 0 …" at bounding box center [55, 135] width 79 height 175
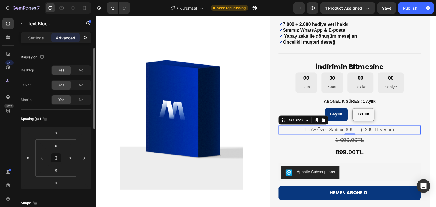
click at [36, 41] on div "Settings" at bounding box center [36, 37] width 28 height 9
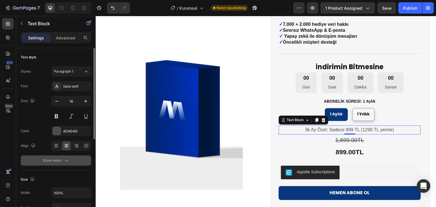
click at [60, 160] on div "Show more" at bounding box center [56, 161] width 26 height 6
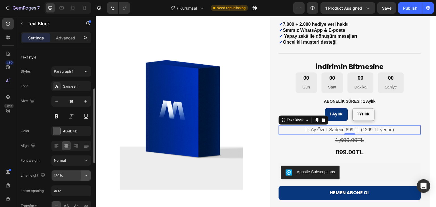
scroll to position [28, 0]
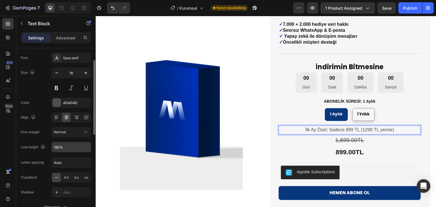
drag, startPoint x: 360, startPoint y: 130, endPoint x: 373, endPoint y: 129, distance: 13.4
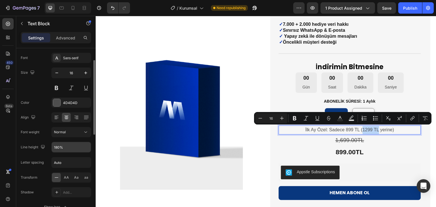
drag, startPoint x: 374, startPoint y: 129, endPoint x: 360, endPoint y: 129, distance: 14.2
click at [360, 129] on p "İlk Ay Özel: Sadece 899 TL (1299 TL yerine)" at bounding box center [349, 130] width 141 height 8
click at [330, 119] on icon "Editor contextual toolbar" at bounding box center [328, 118] width 6 height 6
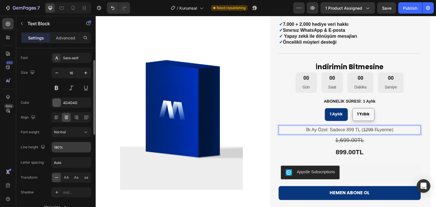
click at [390, 130] on p "İlk Ay Özel: Sadece 899 TL ( 1299 TL yerine)" at bounding box center [349, 130] width 141 height 8
drag, startPoint x: 396, startPoint y: 130, endPoint x: 299, endPoint y: 130, distance: 96.4
click at [299, 130] on p "İlk Ay Özel: Sadece 899 TL ( 1299 TL yerine)" at bounding box center [349, 130] width 141 height 8
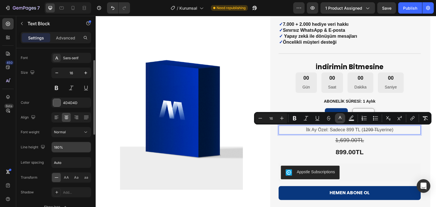
click at [337, 118] on icon "Editor contextual toolbar" at bounding box center [340, 118] width 6 height 6
type input "4D4D4D"
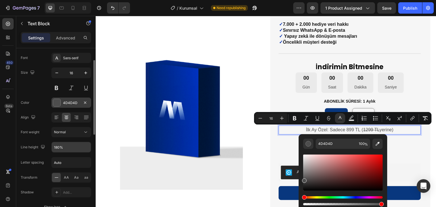
click at [57, 104] on div at bounding box center [56, 102] width 7 height 7
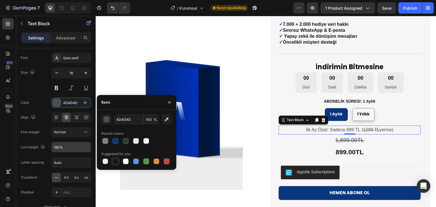
click at [115, 161] on div at bounding box center [116, 161] width 6 height 6
type input "151515"
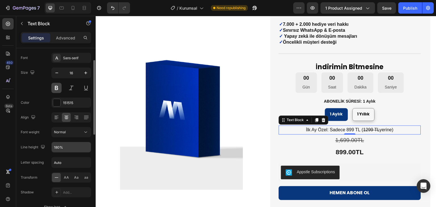
click at [57, 88] on button at bounding box center [56, 88] width 10 height 10
click at [67, 57] on div "Sans-serif" at bounding box center [76, 58] width 27 height 5
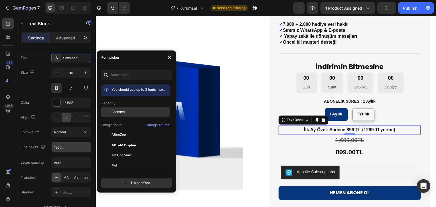
click at [132, 113] on div "Poppins" at bounding box center [139, 111] width 57 height 5
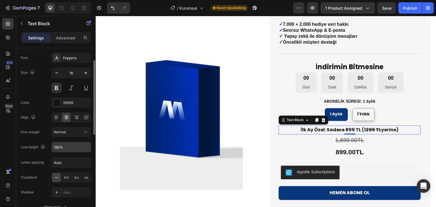
click at [37, 94] on div "Font Poppins Size 16 Color 151515 Align Font weight Normal Line height 180% Let…" at bounding box center [56, 132] width 70 height 159
click at [54, 74] on icon "button" at bounding box center [57, 73] width 6 height 6
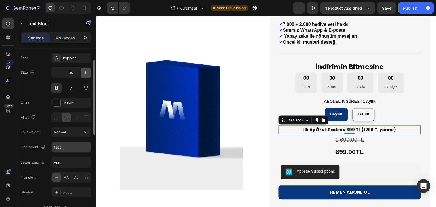
click at [85, 74] on icon "button" at bounding box center [86, 73] width 6 height 6
type input "16"
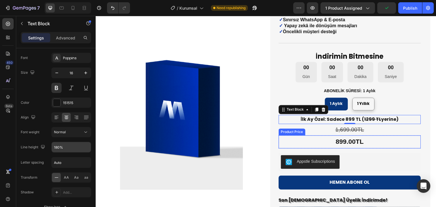
scroll to position [113, 0]
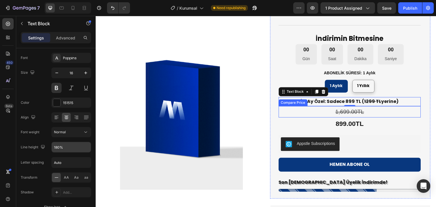
click at [365, 113] on div "1,699.00TL" at bounding box center [349, 111] width 142 height 11
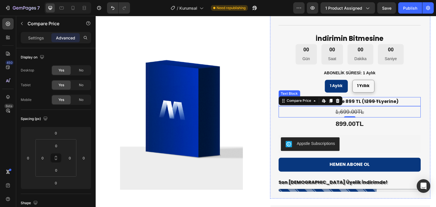
scroll to position [85, 0]
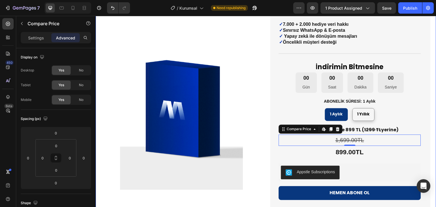
click at [426, 128] on div "Product Images Mapiest Profesyonel Product Title Icon Icon Icon Icon Icon Icon …" at bounding box center [266, 120] width 340 height 357
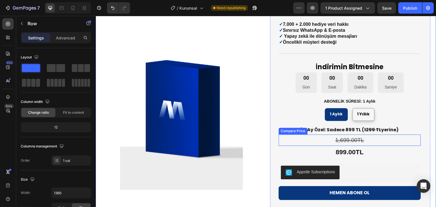
click at [363, 141] on div "1,699.00TL" at bounding box center [349, 139] width 142 height 11
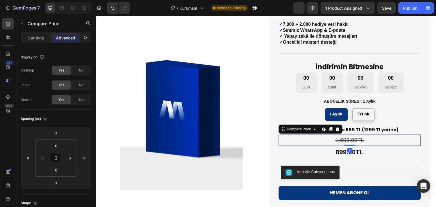
drag, startPoint x: 348, startPoint y: 145, endPoint x: 360, endPoint y: 156, distance: 16.5
click at [348, 140] on div "1,699.00TL Compare Price Edit content in Shopify 0 Compare Price Edit content i…" at bounding box center [349, 139] width 142 height 11
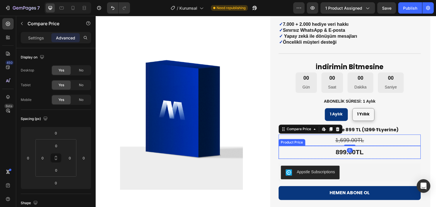
click at [362, 155] on div "899.00TL" at bounding box center [349, 152] width 142 height 13
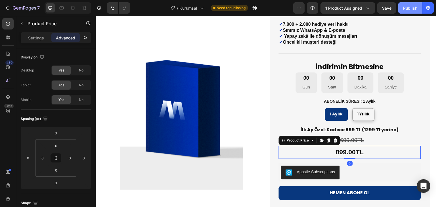
click at [416, 9] on div "Publish" at bounding box center [410, 8] width 14 height 6
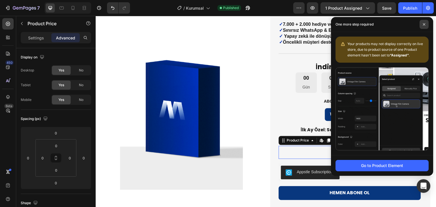
click at [422, 24] on icon at bounding box center [423, 24] width 3 height 3
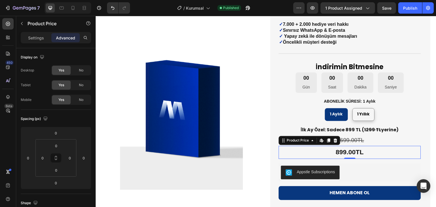
click at [2, 6] on div "7" at bounding box center [21, 7] width 42 height 11
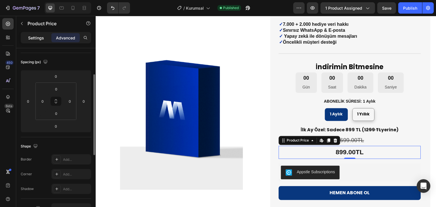
click at [38, 38] on p "Settings" at bounding box center [36, 38] width 16 height 6
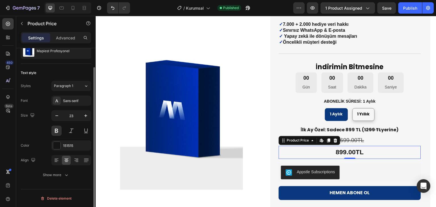
scroll to position [0, 0]
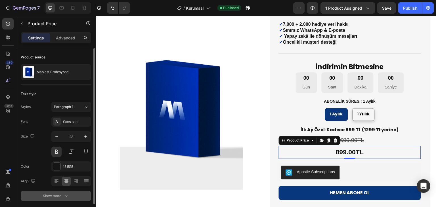
click at [61, 196] on div "Show more" at bounding box center [56, 196] width 26 height 6
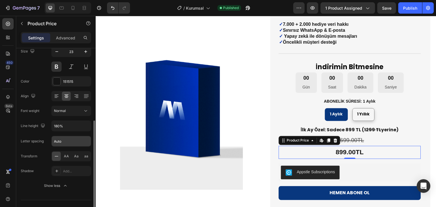
scroll to position [96, 0]
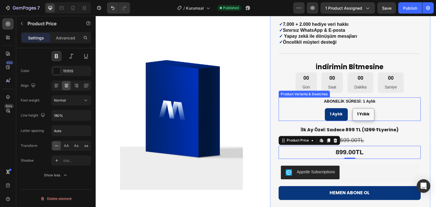
click at [315, 117] on div "1 Aylık 1 Aylık 1 Aylık 1 Yıllık 1 Yıllık 1 Yıllık" at bounding box center [349, 114] width 142 height 13
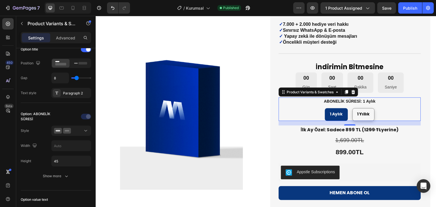
scroll to position [0, 0]
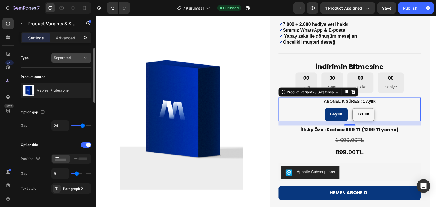
click at [69, 60] on span "Separated" at bounding box center [62, 57] width 17 height 5
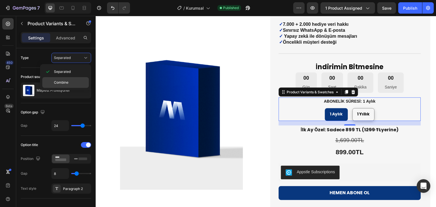
click at [67, 80] on span "Combine" at bounding box center [61, 82] width 14 height 5
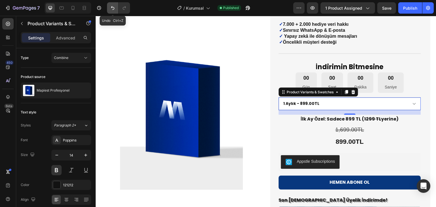
click at [113, 7] on icon "Undo/Redo" at bounding box center [113, 8] width 6 height 6
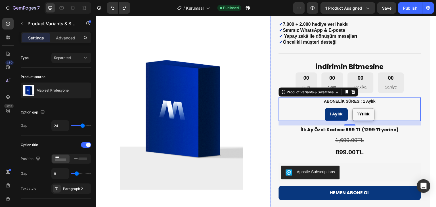
click at [274, 65] on div "Mapiest Profesyonel Product Title Icon Icon Icon Icon Icon Icon List 4,9 / 5 Mü…" at bounding box center [350, 91] width 160 height 271
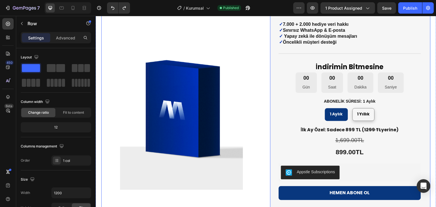
click at [265, 66] on div "Product Images Mapiest Profesyonel Product Title Icon Icon Icon Icon Icon Icon …" at bounding box center [265, 125] width 329 height 338
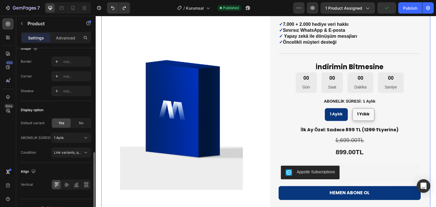
scroll to position [208, 0]
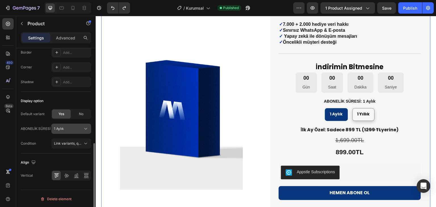
click at [62, 128] on span "1 Aylık" at bounding box center [59, 128] width 10 height 5
click at [66, 131] on button "1 Aylık" at bounding box center [71, 129] width 40 height 10
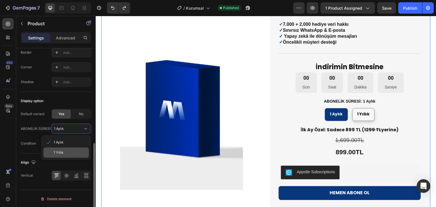
click at [64, 151] on div "1 Yıllık" at bounding box center [70, 152] width 33 height 5
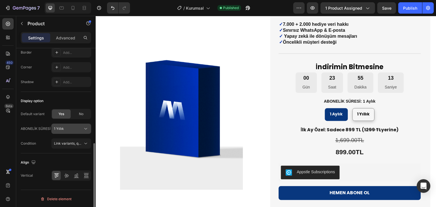
click at [67, 128] on div "1 Yıllık" at bounding box center [68, 128] width 28 height 5
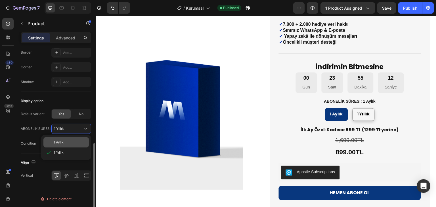
click at [66, 140] on div "1 Aylık" at bounding box center [70, 142] width 33 height 5
click at [66, 142] on span "Link variants, quantity <br> between same products" at bounding box center [96, 143] width 84 height 4
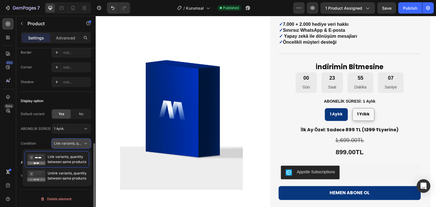
click at [66, 142] on span "Link variants, quantity <br> between same products" at bounding box center [96, 143] width 84 height 4
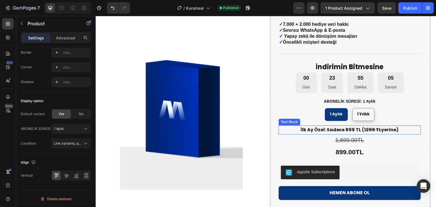
click at [316, 128] on p "İlk Ay Özel: Sadece 899 TL ( 1299 TL yerine)" at bounding box center [349, 130] width 141 height 8
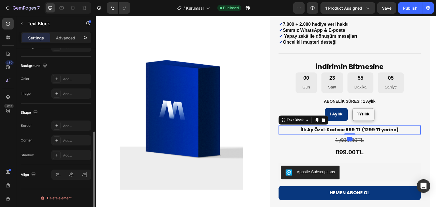
scroll to position [0, 0]
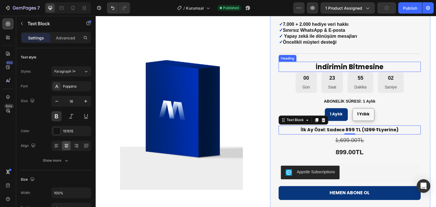
click at [326, 64] on h2 "İndirimin Bitmesine" at bounding box center [349, 67] width 142 height 10
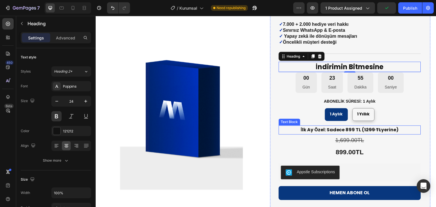
click at [323, 130] on p "İlk Ay Özel: Sadece 899 TL ( 1299 TL yerine)" at bounding box center [349, 130] width 141 height 8
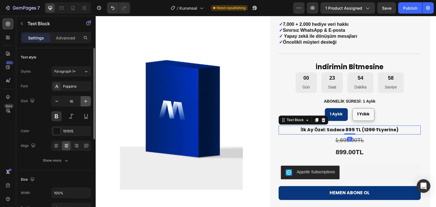
click at [86, 102] on icon "button" at bounding box center [86, 101] width 6 height 6
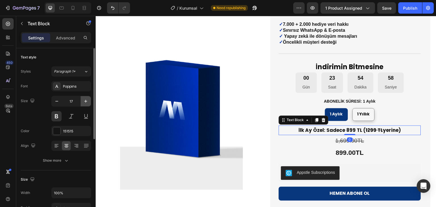
type input "18"
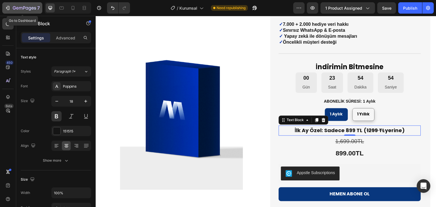
click at [11, 10] on div "7" at bounding box center [22, 8] width 35 height 7
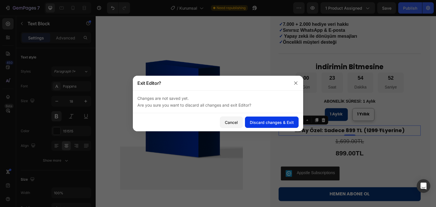
click at [260, 121] on div "Discard changes & Exit" at bounding box center [272, 122] width 44 height 6
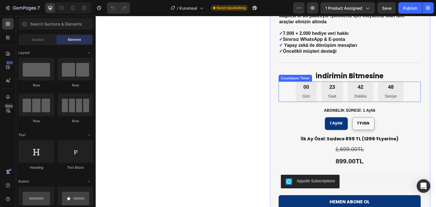
scroll to position [85, 0]
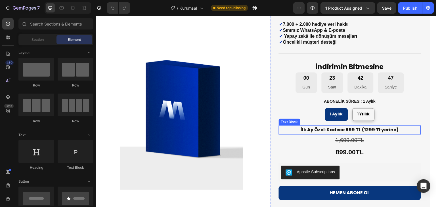
click at [345, 130] on p "İlk Ay Özel: Sadece 899 TL ( 1299 TL yerine)" at bounding box center [349, 130] width 141 height 8
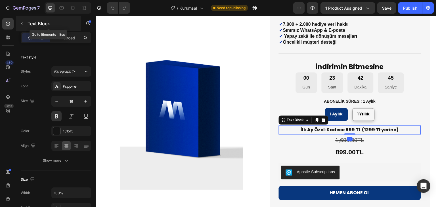
click at [22, 24] on icon "button" at bounding box center [22, 23] width 5 height 5
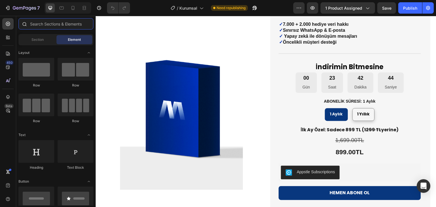
click at [46, 27] on input "text" at bounding box center [55, 23] width 75 height 11
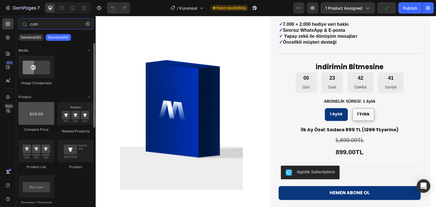
type input "com"
click at [37, 111] on div at bounding box center [36, 113] width 36 height 23
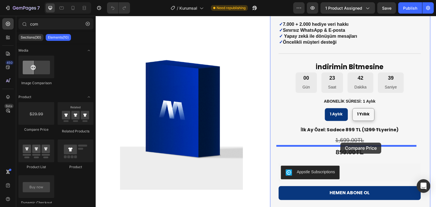
drag, startPoint x: 128, startPoint y: 130, endPoint x: 340, endPoint y: 143, distance: 212.7
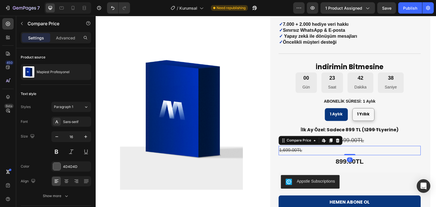
click at [312, 149] on div "1,699.00TL" at bounding box center [349, 150] width 142 height 9
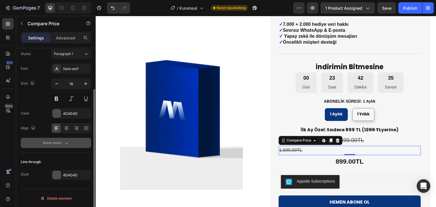
click at [60, 141] on div "Show more" at bounding box center [56, 143] width 26 height 6
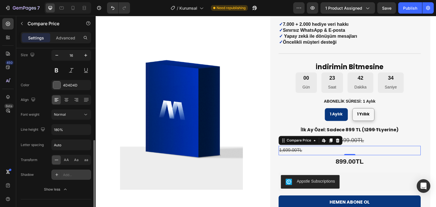
scroll to position [110, 0]
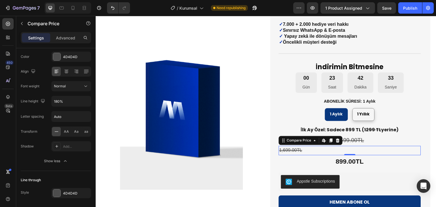
click at [294, 149] on div "1,699.00TL" at bounding box center [349, 150] width 142 height 9
click at [313, 141] on icon at bounding box center [314, 140] width 5 height 5
click at [312, 141] on icon at bounding box center [314, 140] width 5 height 5
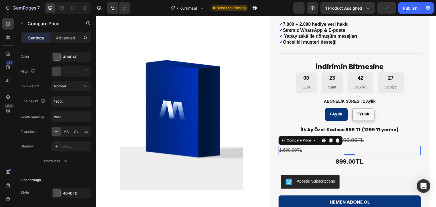
click at [303, 151] on div "1,699.00TL" at bounding box center [349, 150] width 142 height 9
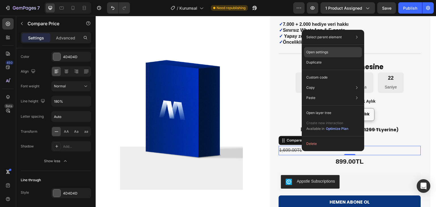
click at [320, 52] on p "Open settings" at bounding box center [317, 52] width 22 height 5
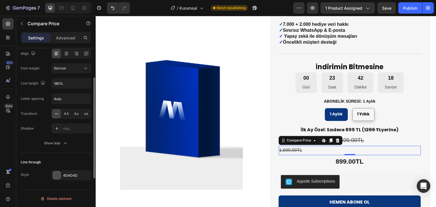
scroll to position [99, 0]
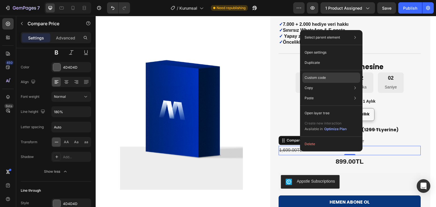
click at [318, 78] on p "Custom code" at bounding box center [314, 77] width 21 height 5
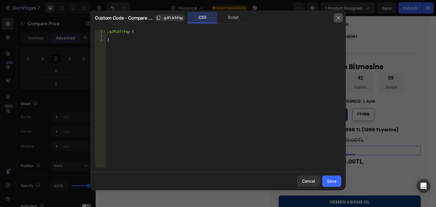
click at [337, 17] on icon "button" at bounding box center [338, 18] width 5 height 5
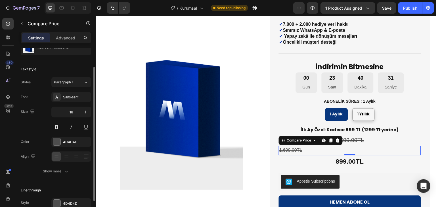
scroll to position [0, 0]
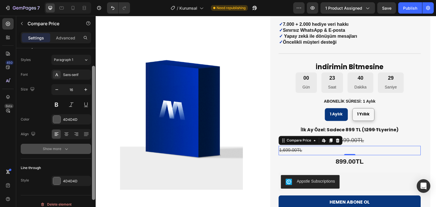
drag, startPoint x: 93, startPoint y: 91, endPoint x: 83, endPoint y: 142, distance: 51.8
click at [87, 134] on div "Product source Mapiest Profesyonel Text style Styles Paragraph 1 Font Sans-seri…" at bounding box center [55, 135] width 79 height 175
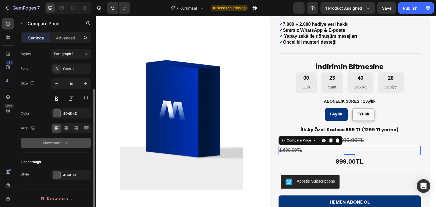
click at [68, 141] on icon "button" at bounding box center [67, 143] width 6 height 6
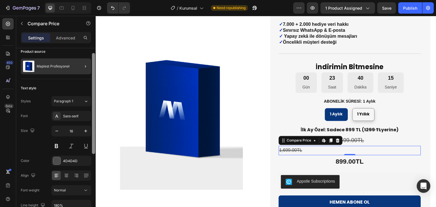
scroll to position [0, 0]
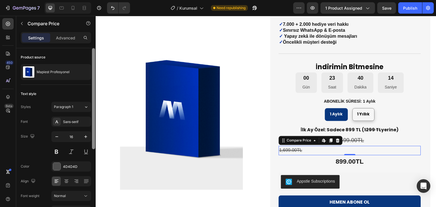
drag, startPoint x: 94, startPoint y: 121, endPoint x: 79, endPoint y: 48, distance: 74.3
click at [85, 64] on div "Product source Mapiest Profesyonel Text style Styles Paragraph 1 Font Sans-seri…" at bounding box center [55, 135] width 79 height 175
click at [64, 37] on p "Advanced" at bounding box center [65, 38] width 19 height 6
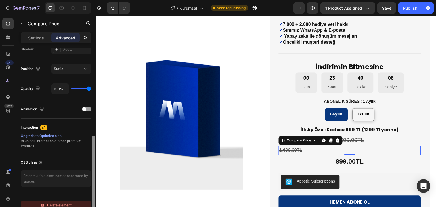
scroll to position [203, 0]
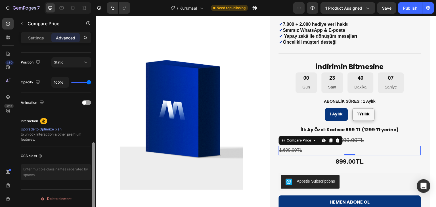
drag, startPoint x: 95, startPoint y: 139, endPoint x: 87, endPoint y: 209, distance: 70.8
click at [87, 0] on html "7 Version history / Kurumsal Need republishing Preview 1 product assigned Save …" at bounding box center [218, 0] width 436 height 0
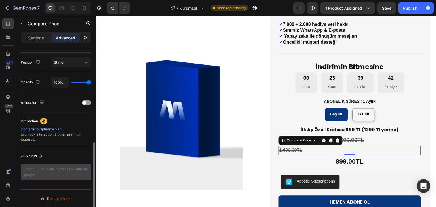
click at [56, 174] on textarea at bounding box center [56, 172] width 70 height 16
paste textarea ".gem-product__compare-price, .product__compare-price, .price--compare { text-de…"
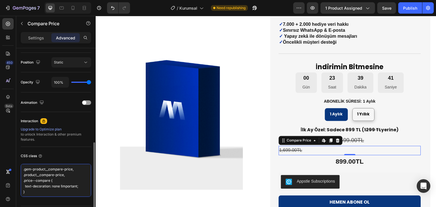
scroll to position [3, 0]
click at [58, 151] on div "CSS class" at bounding box center [56, 155] width 70 height 9
type textarea ".gem-product__compare-price, .product__compare-price, .price--compare { text-de…"
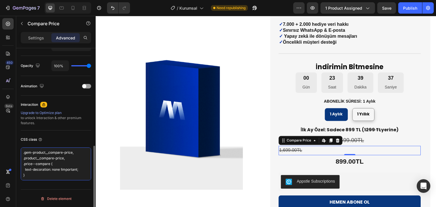
scroll to position [0, 0]
drag, startPoint x: 34, startPoint y: 176, endPoint x: 23, endPoint y: 144, distance: 33.6
click at [23, 144] on div "CSS class .gem-product__compare-price, .product__compare-price, .price--compare…" at bounding box center [56, 157] width 70 height 54
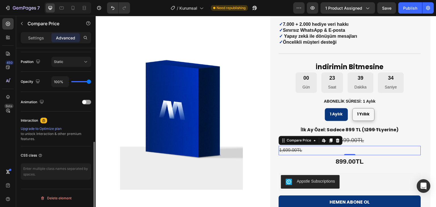
scroll to position [203, 0]
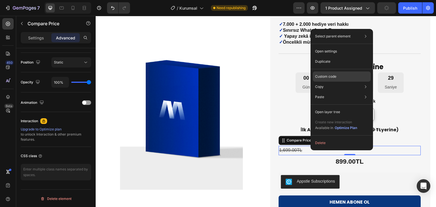
click at [333, 74] on p "Custom code" at bounding box center [325, 76] width 21 height 5
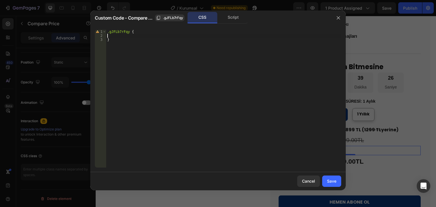
click at [150, 37] on div ".gJFLb7rFqy { }" at bounding box center [223, 103] width 235 height 146
click at [129, 44] on div ".gJFLb7rFqy { }" at bounding box center [223, 103] width 235 height 146
click at [138, 33] on div ".gJFLb7rFqy { }" at bounding box center [223, 103] width 235 height 146
type textarea ".gJFLb7rFqy {"
click at [115, 36] on div ".gJFLb7rFqy { }" at bounding box center [223, 103] width 235 height 146
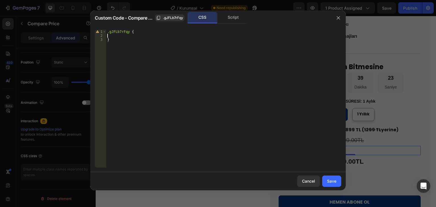
paste textarea "}"
click at [143, 69] on div ".gJFLb7rFqy { .gem-product__compare-price, .product__compare-price, .price--com…" at bounding box center [223, 103] width 235 height 146
click at [107, 37] on div ".gJFLb7rFqy { .gem-product__compare-price, .product__compare-price, .price--com…" at bounding box center [223, 103] width 235 height 146
click at [150, 56] on div ".gJFLb7rFqy { .gem-product__compare-price, .product__compare-price, .price--com…" at bounding box center [223, 103] width 235 height 146
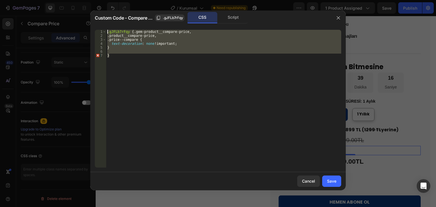
drag, startPoint x: 120, startPoint y: 55, endPoint x: 107, endPoint y: 26, distance: 31.5
click at [107, 26] on div "} 1 2 3 4 5 6 7 .gJFLb7rFqy { .gem-product__compare-price, .product__compare-pr…" at bounding box center [217, 98] width 255 height 147
type textarea ".gJFLb7rFqy {.gem-product__compare-price, .product__compare-price,"
paste textarea
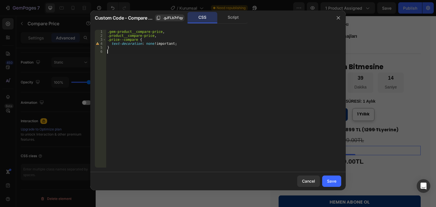
drag, startPoint x: 330, startPoint y: 182, endPoint x: 235, endPoint y: 166, distance: 96.6
click at [330, 182] on div "Save" at bounding box center [331, 181] width 9 height 6
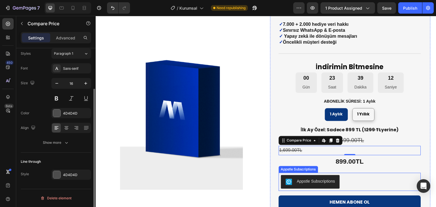
scroll to position [53, 0]
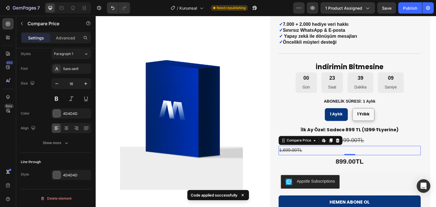
click at [317, 153] on div "1,699.00TL" at bounding box center [349, 150] width 142 height 9
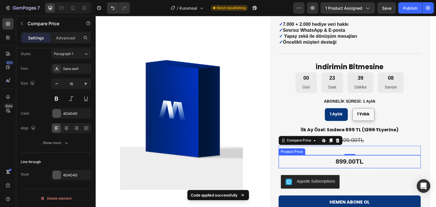
click at [304, 163] on div "899.00TL" at bounding box center [349, 161] width 142 height 13
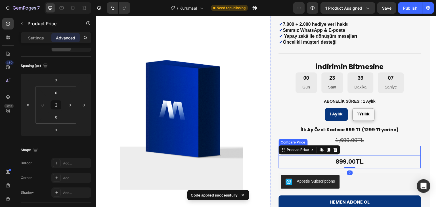
click at [357, 149] on div "1,699.00TL" at bounding box center [349, 150] width 142 height 9
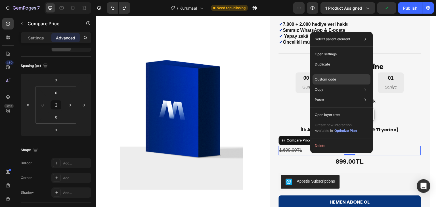
click at [329, 81] on p "Custom code" at bounding box center [324, 79] width 21 height 5
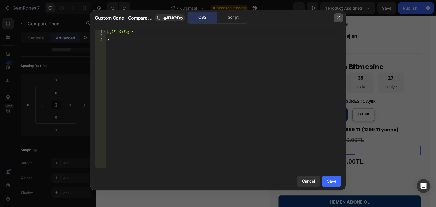
click at [338, 18] on icon "button" at bounding box center [337, 17] width 3 height 3
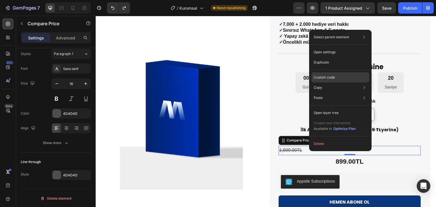
click at [331, 77] on p "Custom code" at bounding box center [323, 77] width 21 height 5
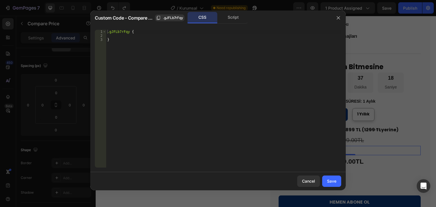
click at [115, 37] on div ".gJFLb7rFqy { }" at bounding box center [223, 103] width 235 height 146
click at [134, 34] on div ".gJFLb7rFqy { }" at bounding box center [223, 103] width 235 height 146
click at [135, 31] on div ".gJFLb7rFqy { }" at bounding box center [223, 103] width 235 height 146
type textarea ".gJFLb7rFqy {"
paste textarea
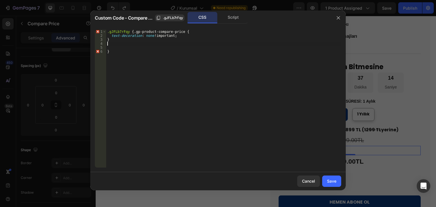
type textarea ".gJFLb7rFqy {"
paste textarea
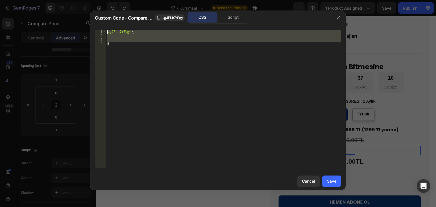
drag, startPoint x: 117, startPoint y: 47, endPoint x: 102, endPoint y: 28, distance: 24.7
click at [102, 28] on div "1 2 3 4 .gJFLb7rFqy { } ההההההההההההההההההההההההההההההההההההההההההההההההההההההה…" at bounding box center [217, 98] width 255 height 147
type textarea ".gJFLb7rFqy {"
paste textarea
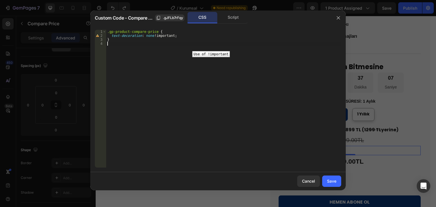
click at [98, 36] on div "2" at bounding box center [100, 36] width 11 height 4
click at [146, 39] on div ".gp-product-compare-price { text-decoration : none !important ; }" at bounding box center [223, 103] width 235 height 146
click at [154, 35] on div ".gp-product-compare-price { text-decoration : none !important ; }" at bounding box center [223, 103] width 235 height 146
type textarea "text-decoration: none !important;"
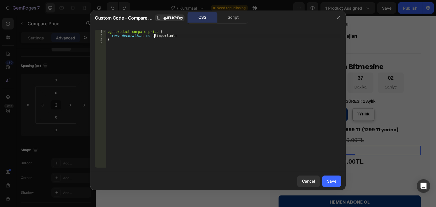
click at [113, 35] on div ".gp-product-compare-price { text-decoration : none !important ; }" at bounding box center [223, 103] width 235 height 146
click at [97, 35] on div "2" at bounding box center [100, 36] width 11 height 4
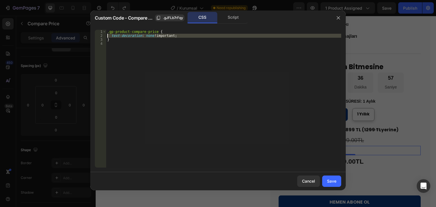
click at [154, 37] on div ".gp-product-compare-price { text-decoration : none !important ; }" at bounding box center [223, 99] width 235 height 138
type textarea "text-decoration: none !important;"
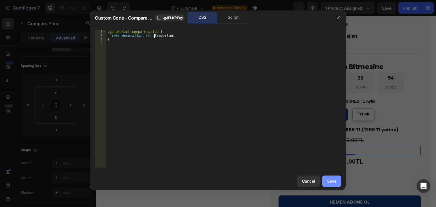
drag, startPoint x: 335, startPoint y: 185, endPoint x: 239, endPoint y: 168, distance: 97.4
click at [335, 185] on button "Save" at bounding box center [331, 181] width 19 height 11
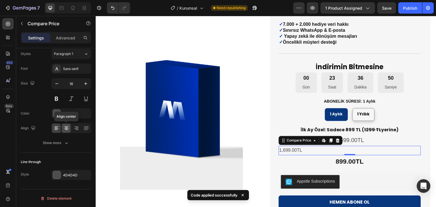
click at [64, 127] on icon at bounding box center [67, 128] width 6 height 6
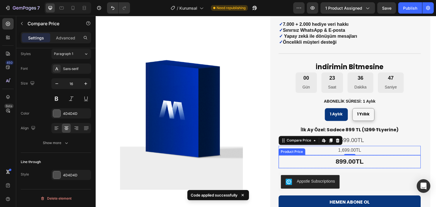
click at [350, 160] on div "899.00TL" at bounding box center [349, 161] width 142 height 13
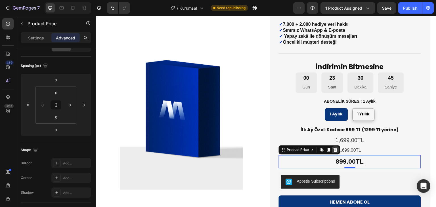
click at [334, 150] on icon at bounding box center [335, 149] width 5 height 5
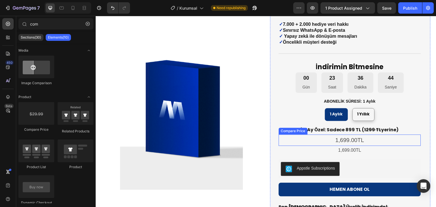
click at [354, 139] on div "1,699.00TL" at bounding box center [349, 139] width 142 height 11
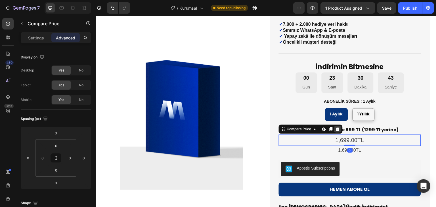
click at [336, 128] on icon at bounding box center [338, 129] width 4 height 4
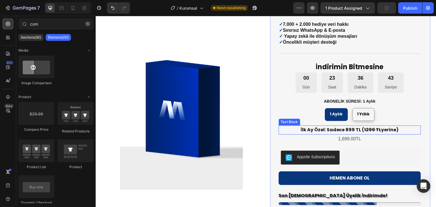
click at [348, 130] on p "İlk Ay Özel: Sadece 899 TL ( 1299 TL yerine)" at bounding box center [349, 130] width 141 height 8
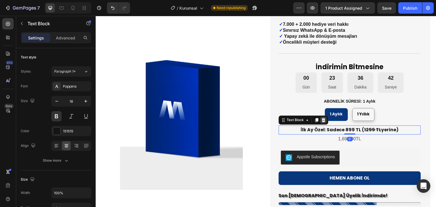
click at [322, 121] on icon at bounding box center [324, 120] width 4 height 4
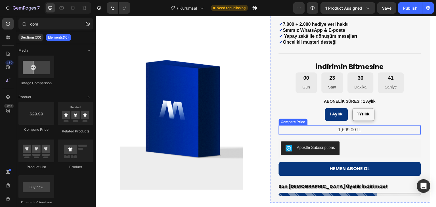
click at [344, 129] on div "1,699.00TL" at bounding box center [349, 129] width 142 height 9
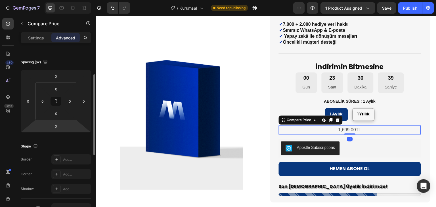
scroll to position [85, 0]
click at [39, 37] on p "Settings" at bounding box center [36, 38] width 16 height 6
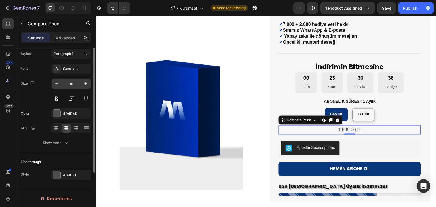
scroll to position [25, 0]
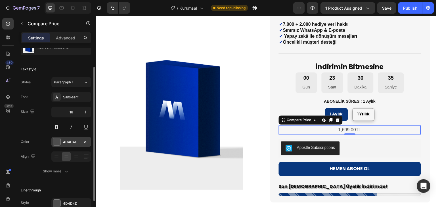
click at [58, 140] on div at bounding box center [56, 141] width 7 height 7
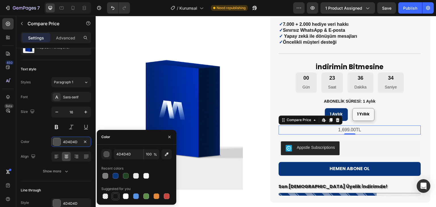
click at [116, 195] on div at bounding box center [116, 196] width 6 height 6
type input "151515"
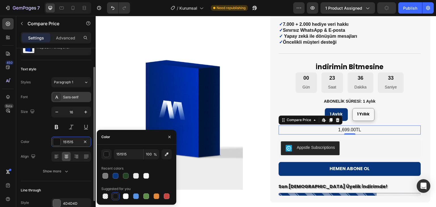
click at [83, 98] on div "Sans-serif" at bounding box center [76, 97] width 27 height 5
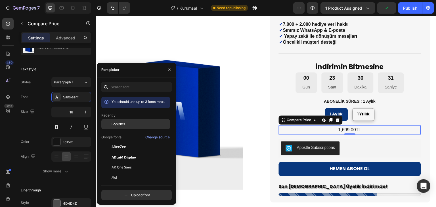
click at [118, 122] on span "Poppins" at bounding box center [118, 124] width 14 height 5
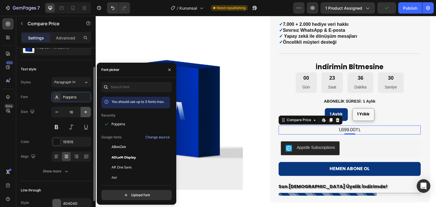
click at [84, 112] on icon "button" at bounding box center [86, 112] width 6 height 6
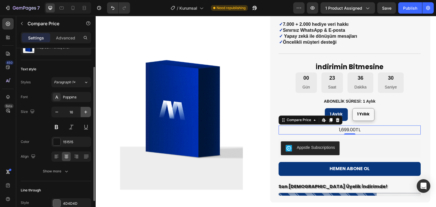
click at [84, 112] on icon "button" at bounding box center [86, 112] width 6 height 6
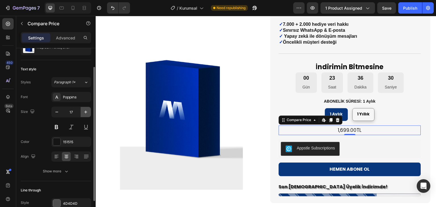
click at [84, 112] on icon "button" at bounding box center [86, 112] width 6 height 6
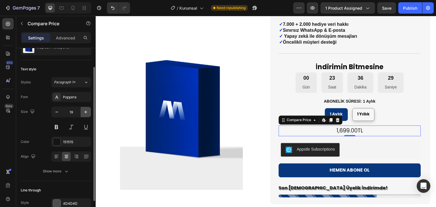
click at [84, 112] on icon "button" at bounding box center [86, 112] width 6 height 6
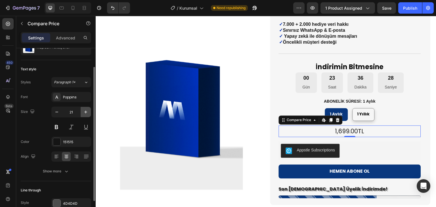
click at [83, 113] on icon "button" at bounding box center [86, 112] width 6 height 6
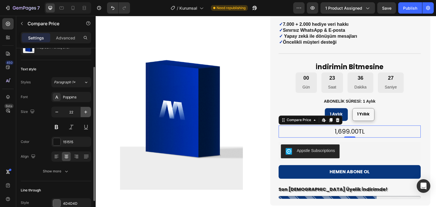
click at [83, 114] on button "button" at bounding box center [86, 112] width 10 height 10
type input "23"
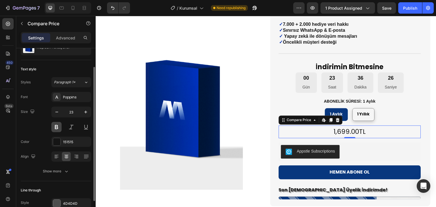
click at [57, 123] on button at bounding box center [56, 127] width 10 height 10
click at [41, 124] on div "Size 23" at bounding box center [56, 120] width 70 height 26
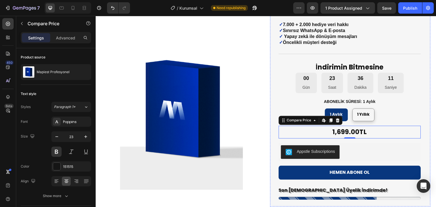
scroll to position [85, 0]
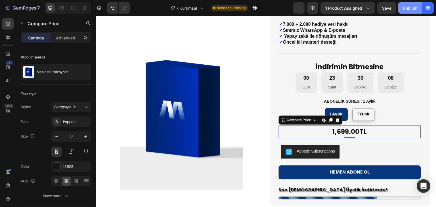
click at [407, 10] on div "Publish" at bounding box center [410, 8] width 14 height 6
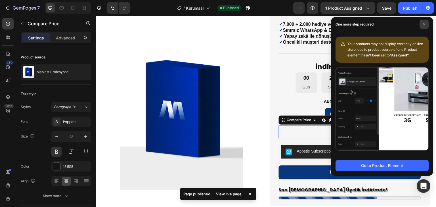
click at [424, 23] on icon at bounding box center [423, 24] width 3 height 3
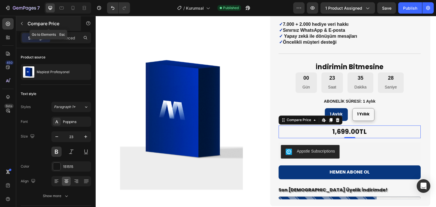
click at [20, 25] on icon "button" at bounding box center [22, 23] width 5 height 5
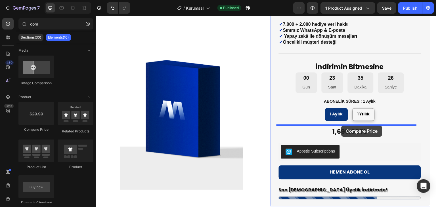
drag, startPoint x: 135, startPoint y: 134, endPoint x: 341, endPoint y: 126, distance: 206.0
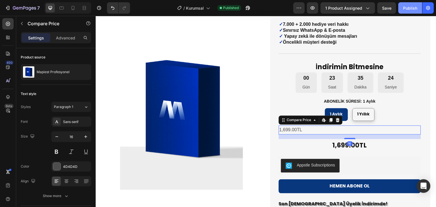
click at [409, 8] on div "Publish" at bounding box center [410, 8] width 14 height 6
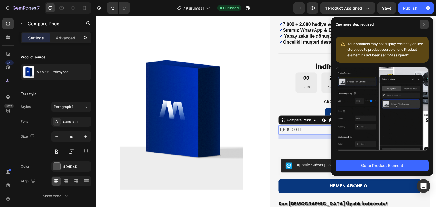
click at [422, 26] on icon at bounding box center [423, 24] width 3 height 3
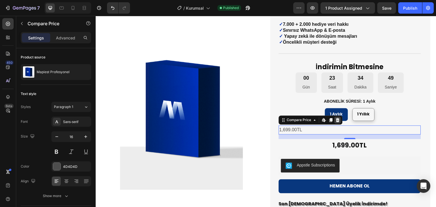
click at [336, 121] on icon at bounding box center [338, 120] width 4 height 4
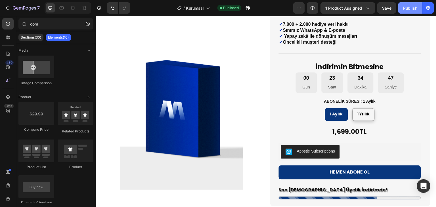
click at [409, 9] on div "Publish" at bounding box center [410, 8] width 14 height 6
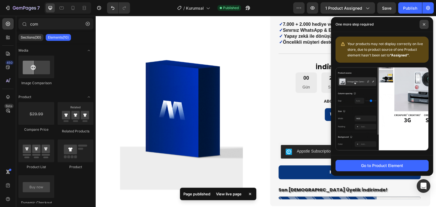
click at [425, 25] on icon at bounding box center [423, 24] width 3 height 3
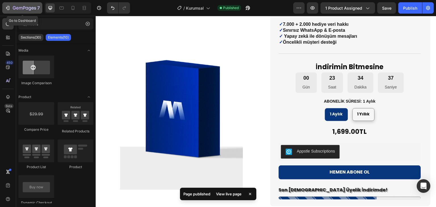
click at [9, 8] on icon "button" at bounding box center [8, 8] width 3 height 4
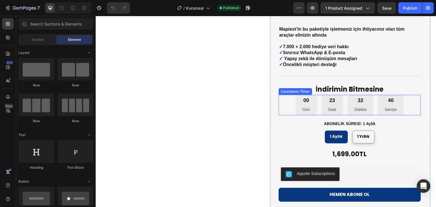
scroll to position [85, 0]
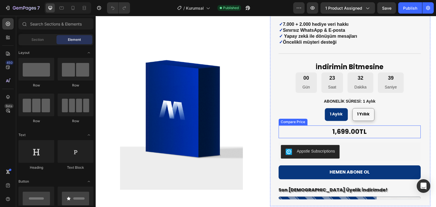
click at [334, 132] on div "1,699.00TL" at bounding box center [349, 131] width 142 height 13
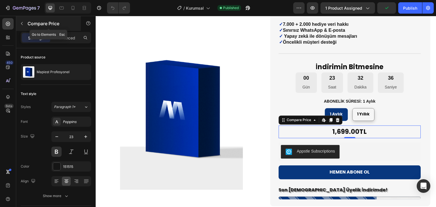
click at [24, 24] on icon "button" at bounding box center [22, 23] width 5 height 5
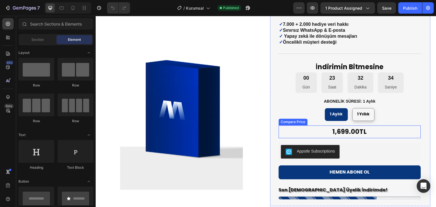
click at [335, 130] on div "1,699.00TL" at bounding box center [349, 131] width 142 height 13
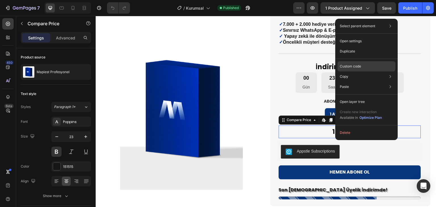
click at [351, 65] on p "Custom code" at bounding box center [349, 66] width 21 height 5
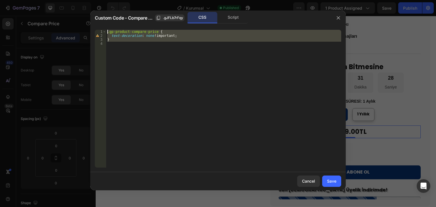
drag, startPoint x: 122, startPoint y: 43, endPoint x: 106, endPoint y: 28, distance: 21.9
click at [106, 29] on div "1 2 3 4 .gp-product-compare-price { text-decoration : none !important ; } ההההה…" at bounding box center [217, 98] width 255 height 147
type textarea ".gp-product-compare-price { text-decoration: none !important;"
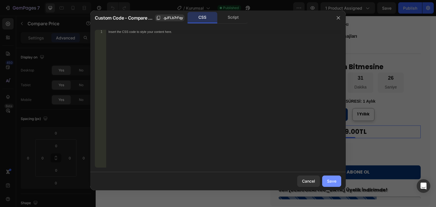
click at [327, 182] on div "Save" at bounding box center [331, 181] width 9 height 6
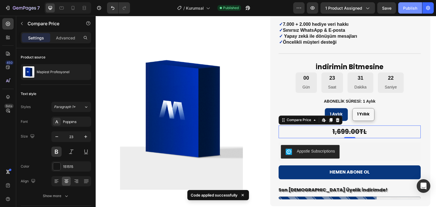
click at [404, 9] on div "Publish" at bounding box center [410, 8] width 14 height 6
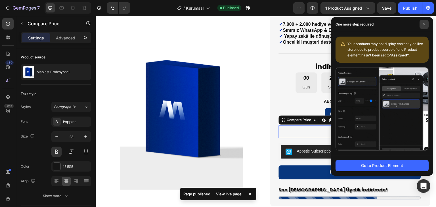
click at [424, 26] on span at bounding box center [423, 24] width 9 height 9
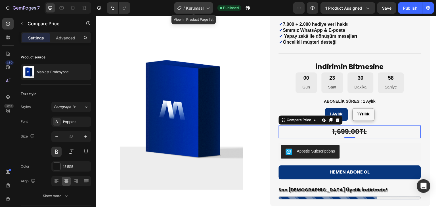
click at [203, 9] on span "Kurumsal" at bounding box center [195, 8] width 18 height 6
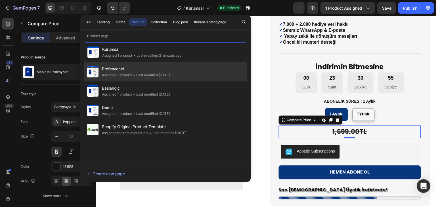
click at [121, 70] on span "Profesyonel" at bounding box center [136, 68] width 68 height 7
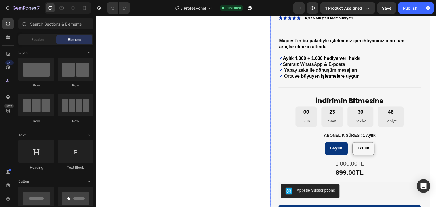
scroll to position [57, 0]
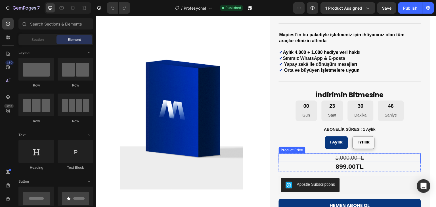
click at [310, 159] on div "1,000.00TL" at bounding box center [349, 158] width 142 height 9
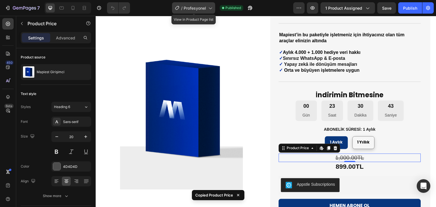
click at [194, 10] on span "Profesyonel" at bounding box center [194, 8] width 22 height 6
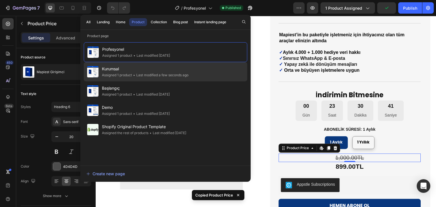
click at [136, 68] on span "Kurumsal" at bounding box center [145, 68] width 86 height 7
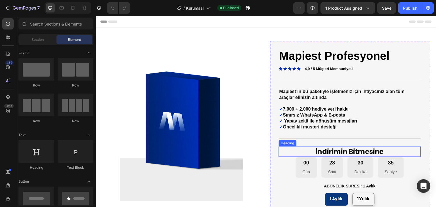
scroll to position [57, 0]
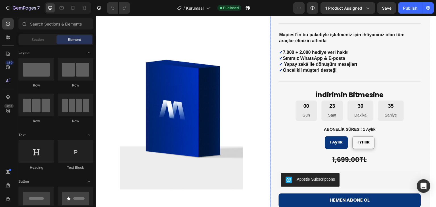
click at [302, 150] on div "Mapiest Profesyonel Product Title Icon Icon Icon Icon Icon Icon List 4,9 / 5 Mü…" at bounding box center [349, 109] width 142 height 236
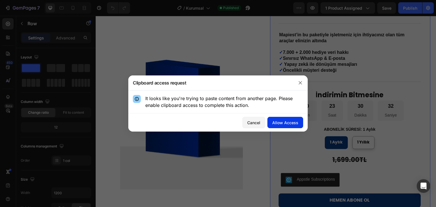
click at [280, 123] on div "Allow Access" at bounding box center [285, 123] width 26 height 6
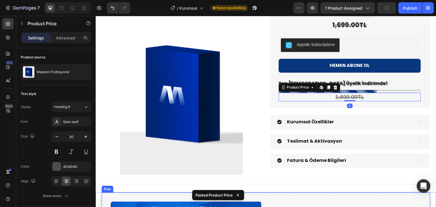
scroll to position [163, 0]
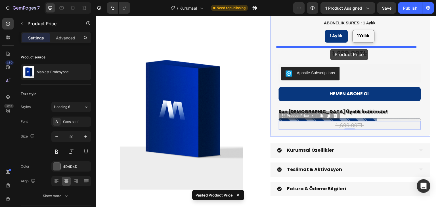
drag, startPoint x: 335, startPoint y: 126, endPoint x: 330, endPoint y: 49, distance: 77.0
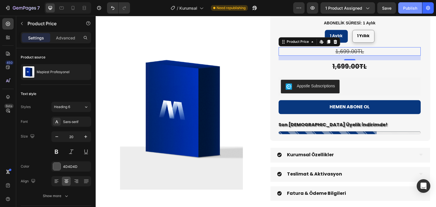
click at [409, 10] on div "Publish" at bounding box center [410, 8] width 14 height 6
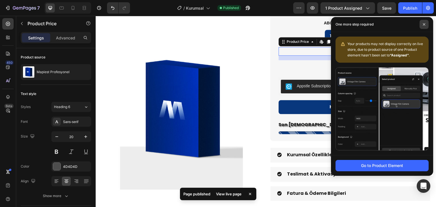
click at [422, 24] on span at bounding box center [423, 24] width 9 height 9
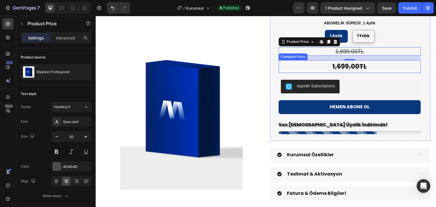
click at [354, 65] on div "1,699.00TL" at bounding box center [349, 66] width 142 height 13
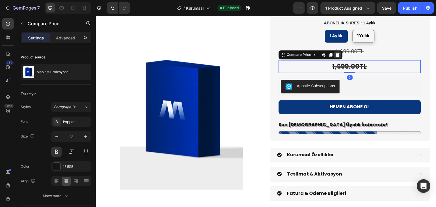
click at [336, 54] on icon at bounding box center [338, 54] width 4 height 4
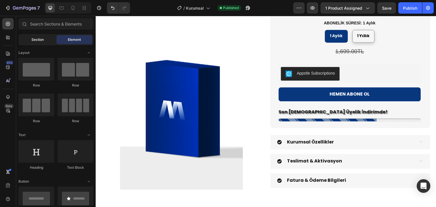
click at [37, 38] on span "Section" at bounding box center [37, 39] width 12 height 5
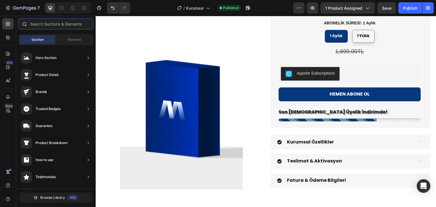
click at [37, 26] on input "text" at bounding box center [55, 23] width 75 height 11
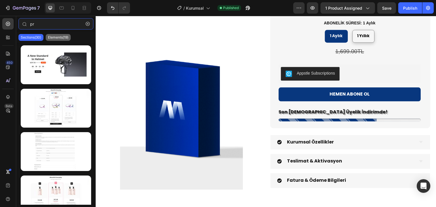
type input "pr"
click at [56, 38] on p "Elements(19)" at bounding box center [58, 37] width 20 height 5
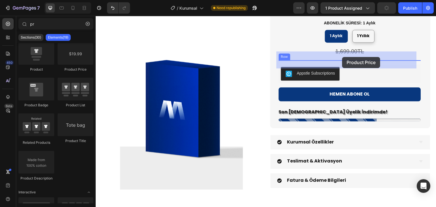
scroll to position [0, 0]
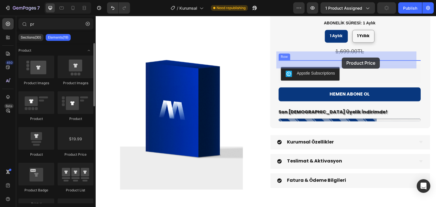
drag, startPoint x: 190, startPoint y: 76, endPoint x: 342, endPoint y: 58, distance: 153.1
click at [342, 58] on div "Mapiest Profesyonel Product Title Icon Icon Icon Icon Icon Icon List 4,9 / 5 Mü…" at bounding box center [349, 3] width 142 height 237
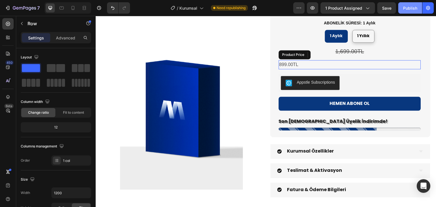
click at [405, 10] on div "Publish" at bounding box center [410, 8] width 14 height 6
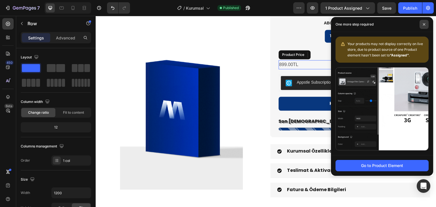
click at [422, 25] on icon at bounding box center [423, 24] width 3 height 3
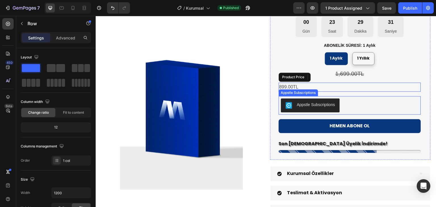
scroll to position [135, 0]
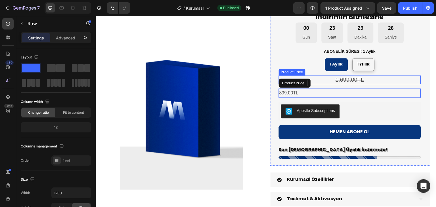
click at [351, 80] on div "1,699.00TL" at bounding box center [349, 79] width 142 height 9
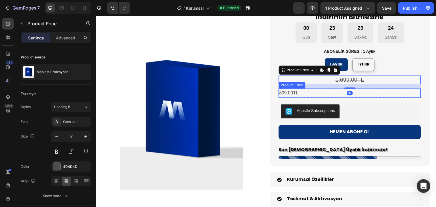
click at [294, 92] on div "899.00TL" at bounding box center [349, 92] width 142 height 9
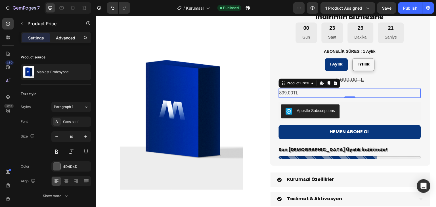
click at [63, 35] on p "Advanced" at bounding box center [65, 38] width 19 height 6
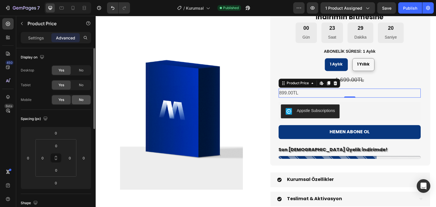
click at [78, 100] on div "No" at bounding box center [81, 99] width 19 height 9
click at [79, 83] on span "No" at bounding box center [81, 85] width 5 height 5
click at [78, 70] on div "No" at bounding box center [81, 70] width 19 height 9
click at [63, 86] on span "Yes" at bounding box center [61, 85] width 6 height 5
click at [82, 70] on span "No" at bounding box center [81, 70] width 5 height 5
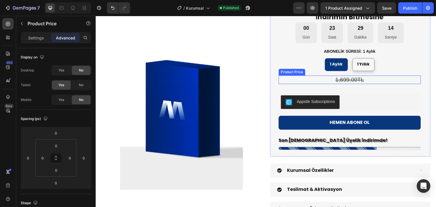
click at [342, 78] on div "1,699.00TL" at bounding box center [349, 79] width 142 height 9
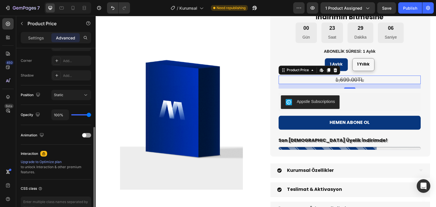
scroll to position [203, 0]
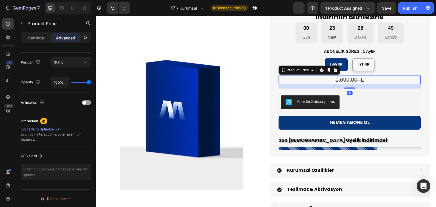
drag, startPoint x: 347, startPoint y: 88, endPoint x: 348, endPoint y: 79, distance: 9.1
click at [348, 79] on div "1,699.00TL Product Price Edit content in Shopify 16 Product Price Edit content …" at bounding box center [349, 79] width 142 height 9
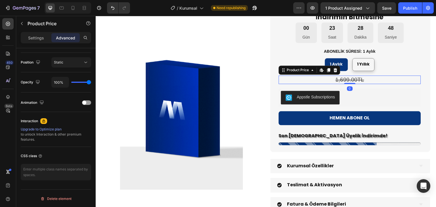
drag, startPoint x: 344, startPoint y: 88, endPoint x: 343, endPoint y: 77, distance: 10.8
click at [343, 77] on div "1,699.00TL Product Price Edit content in Shopify 0 Product Price Edit content i…" at bounding box center [349, 79] width 142 height 9
type input "0"
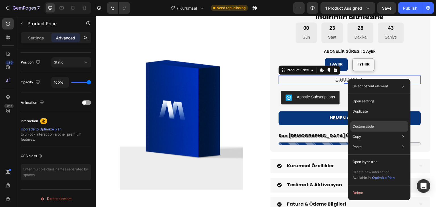
click at [371, 126] on p "Custom code" at bounding box center [362, 126] width 21 height 5
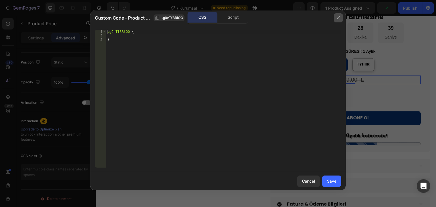
drag, startPoint x: 337, startPoint y: 18, endPoint x: 227, endPoint y: 4, distance: 111.2
click at [337, 18] on icon "button" at bounding box center [338, 18] width 5 height 5
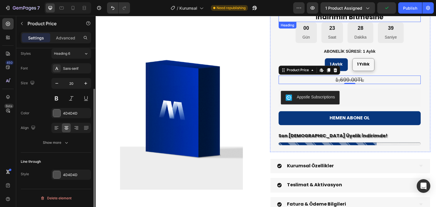
scroll to position [53, 0]
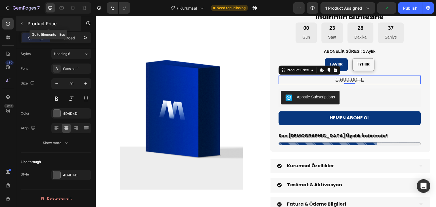
click at [20, 22] on icon "button" at bounding box center [22, 23] width 5 height 5
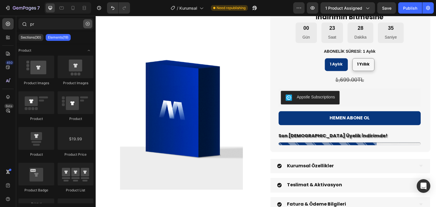
click at [87, 25] on icon "button" at bounding box center [88, 24] width 4 height 4
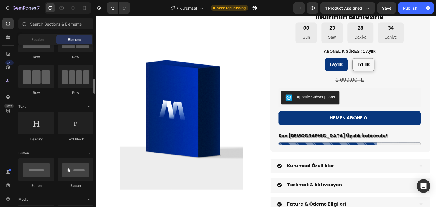
scroll to position [57, 0]
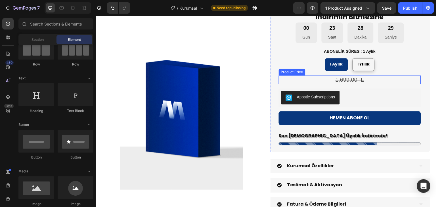
click at [360, 80] on div "1,699.00TL" at bounding box center [349, 79] width 142 height 9
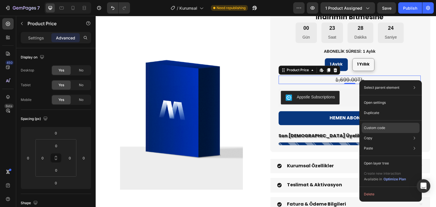
click at [378, 128] on p "Custom code" at bounding box center [373, 127] width 21 height 5
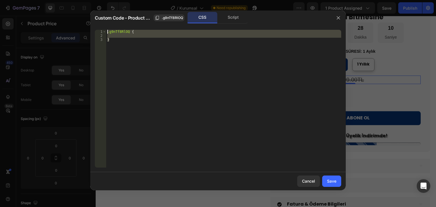
drag, startPoint x: 167, startPoint y: 60, endPoint x: 104, endPoint y: 25, distance: 72.3
click at [104, 25] on div "Custom Code - Product Price .g9nTf8RlOQ CSS Script } 1 2 3 .g9nTf8RlOQ { } הההה…" at bounding box center [217, 100] width 255 height 180
type textarea ".g9nTf8RlOQ {"
paste textarea
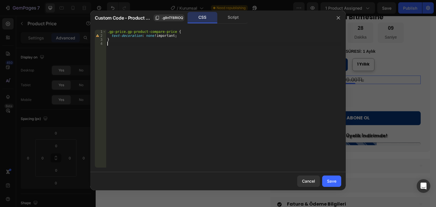
click at [108, 23] on div "Custom Code - Product Price .g9nTf8RlOQ CSS Script" at bounding box center [213, 18] width 236 height 12
click at [335, 181] on div "Save" at bounding box center [331, 181] width 9 height 6
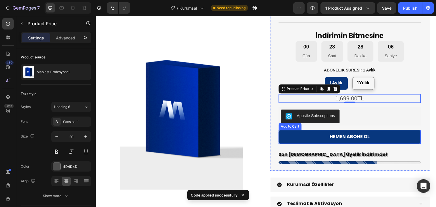
scroll to position [107, 0]
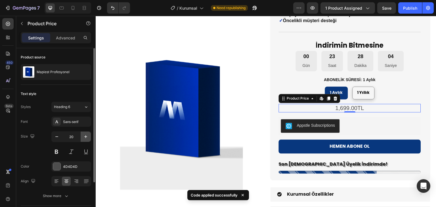
click at [85, 138] on icon "button" at bounding box center [85, 136] width 3 height 3
click at [85, 138] on icon "button" at bounding box center [86, 137] width 6 height 6
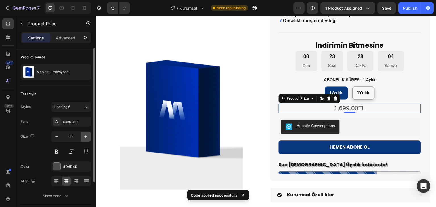
click at [85, 138] on icon "button" at bounding box center [86, 137] width 6 height 6
type input "23"
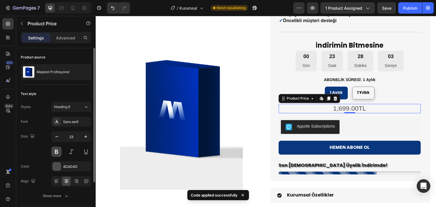
click at [56, 149] on button at bounding box center [56, 152] width 10 height 10
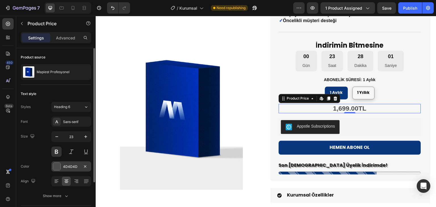
click at [58, 169] on div at bounding box center [56, 166] width 7 height 7
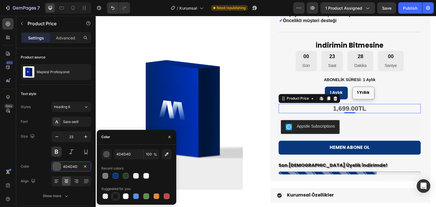
drag, startPoint x: 113, startPoint y: 196, endPoint x: 1, endPoint y: 171, distance: 115.4
click at [113, 196] on div at bounding box center [116, 196] width 6 height 6
type input "151515"
click at [33, 150] on div "Size 23" at bounding box center [56, 144] width 70 height 26
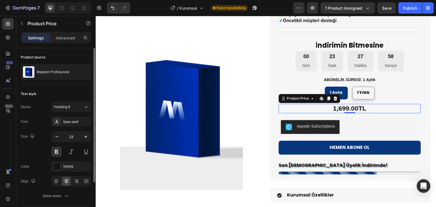
click at [33, 150] on div "Size 23" at bounding box center [56, 144] width 70 height 26
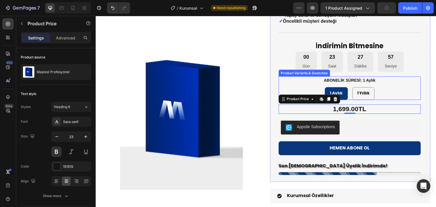
scroll to position [78, 0]
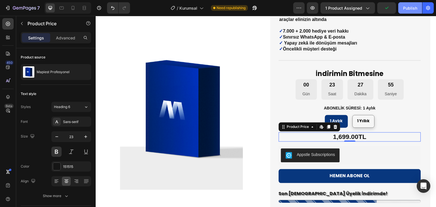
click at [410, 8] on div "Publish" at bounding box center [410, 8] width 14 height 6
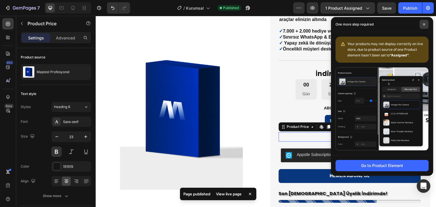
click at [424, 23] on icon at bounding box center [423, 24] width 3 height 3
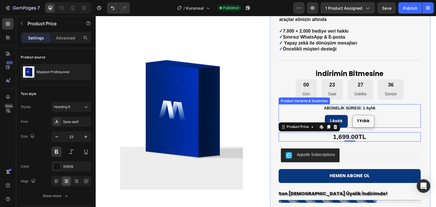
click at [315, 115] on div "1 Aylık 1 Aylık 1 Aylık 1 Yıllık 1 Yıllık 1 Yıllık" at bounding box center [349, 121] width 142 height 13
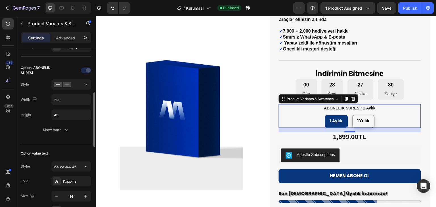
scroll to position [170, 0]
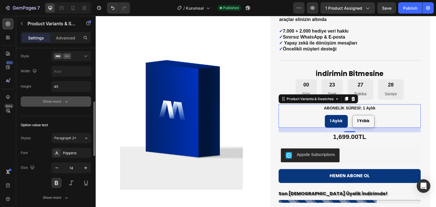
click at [64, 101] on icon "button" at bounding box center [67, 102] width 6 height 6
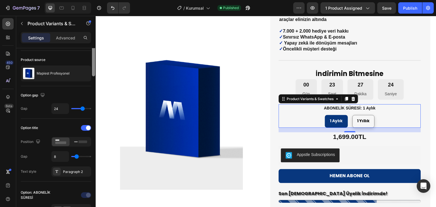
scroll to position [0, 0]
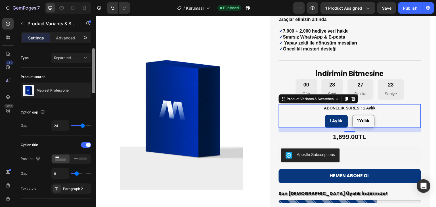
drag, startPoint x: 93, startPoint y: 119, endPoint x: 92, endPoint y: 29, distance: 89.9
click at [92, 29] on div "Sections(30) Elements(84) Section Element Hero Section Product Detail Brands Tr…" at bounding box center [55, 111] width 79 height 191
click at [12, 9] on div "7" at bounding box center [22, 8] width 35 height 7
